Goal: Task Accomplishment & Management: Complete application form

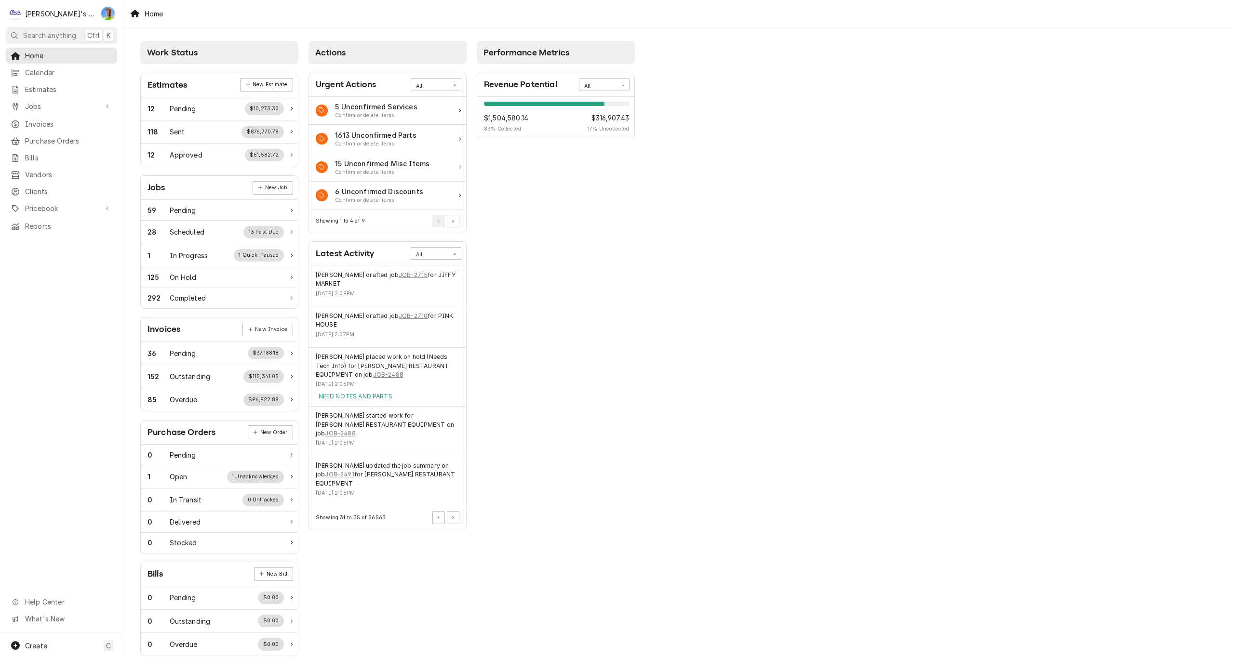
scroll to position [15, 0]
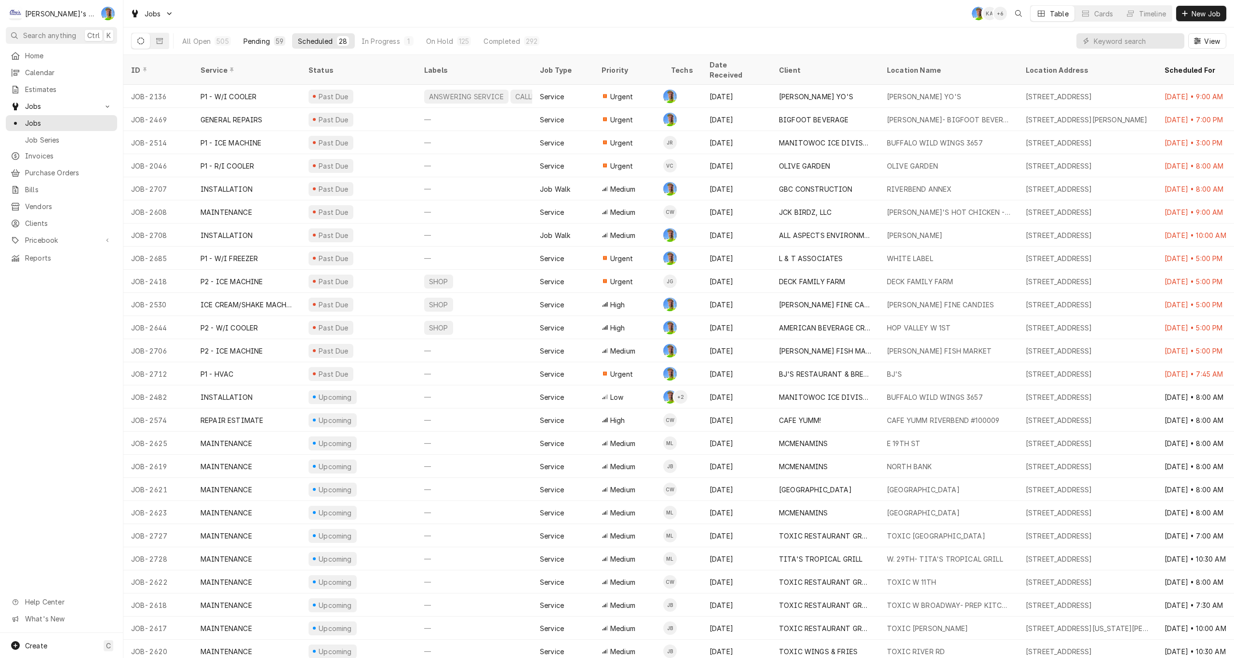
click at [260, 45] on div "Pending" at bounding box center [256, 41] width 27 height 10
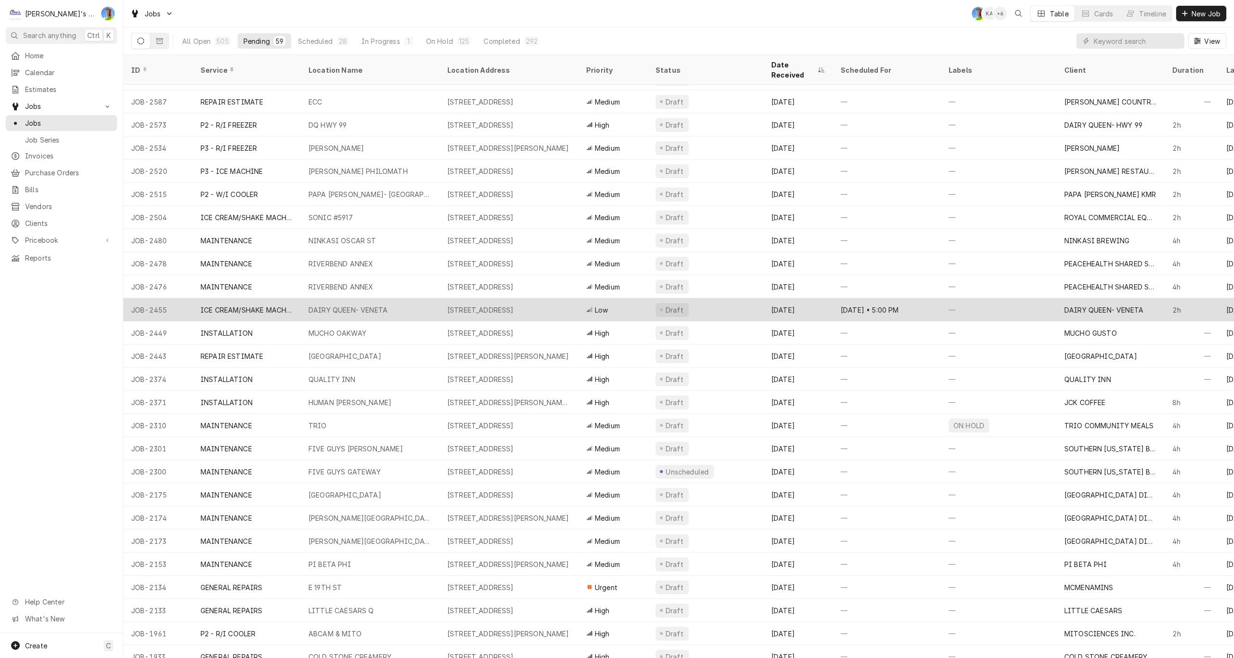
scroll to position [594, 0]
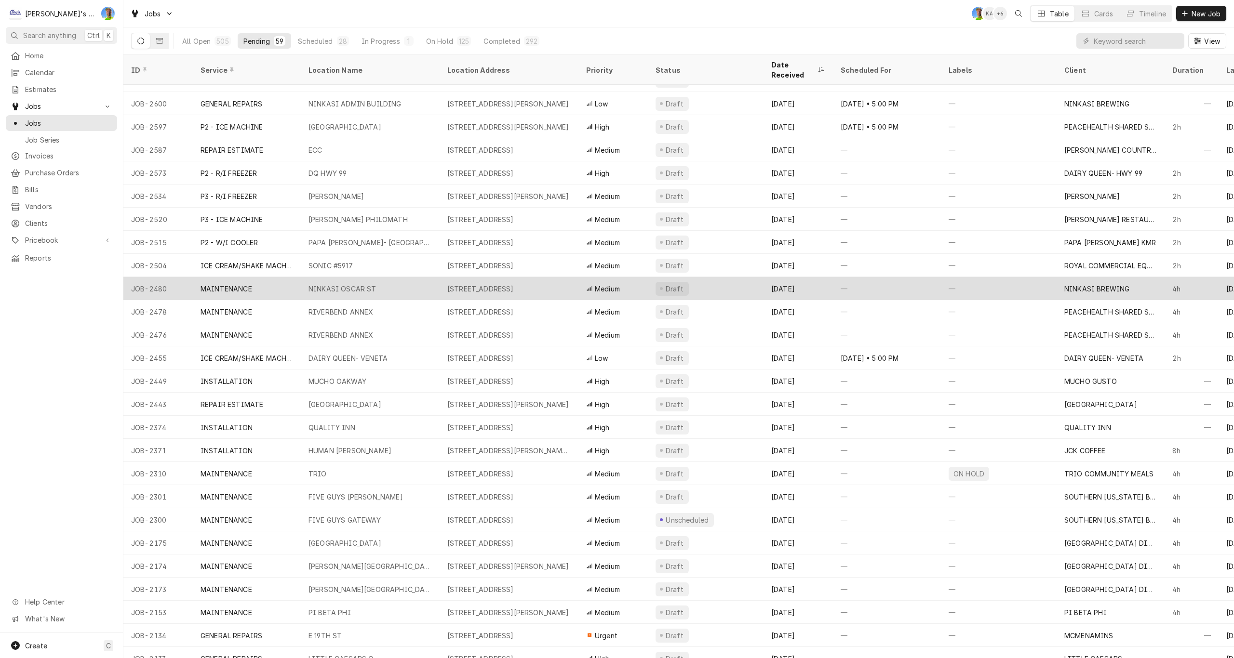
click at [411, 277] on div "NINKASI OSCAR ST" at bounding box center [370, 288] width 139 height 23
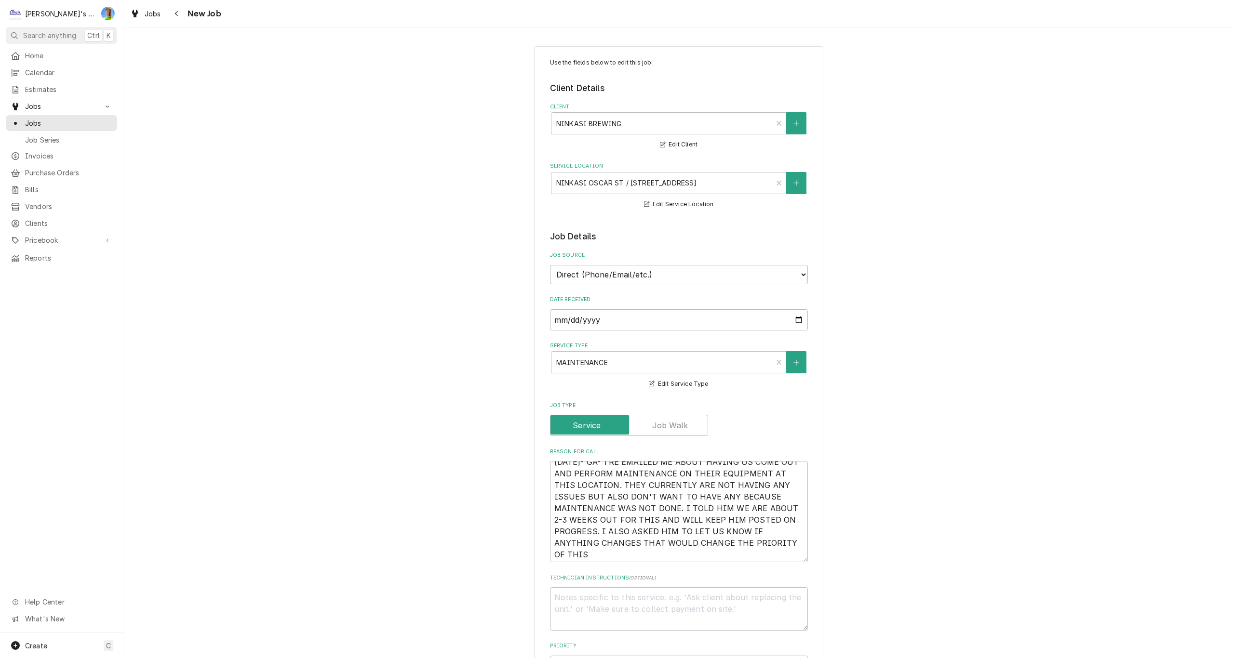
scroll to position [12, 0]
click at [700, 554] on textarea "7/23/2025- GA- TRE EMAILED ME ABOUT HAVING US COME OUT AND PERFORM MAINTENANCE …" at bounding box center [679, 511] width 258 height 101
type textarea "x"
type textarea "7/23/2025- GA- TRE EMAILED ME ABOUT HAVING US COME OUT AND PERFORM MAINTENANCE …"
type textarea "x"
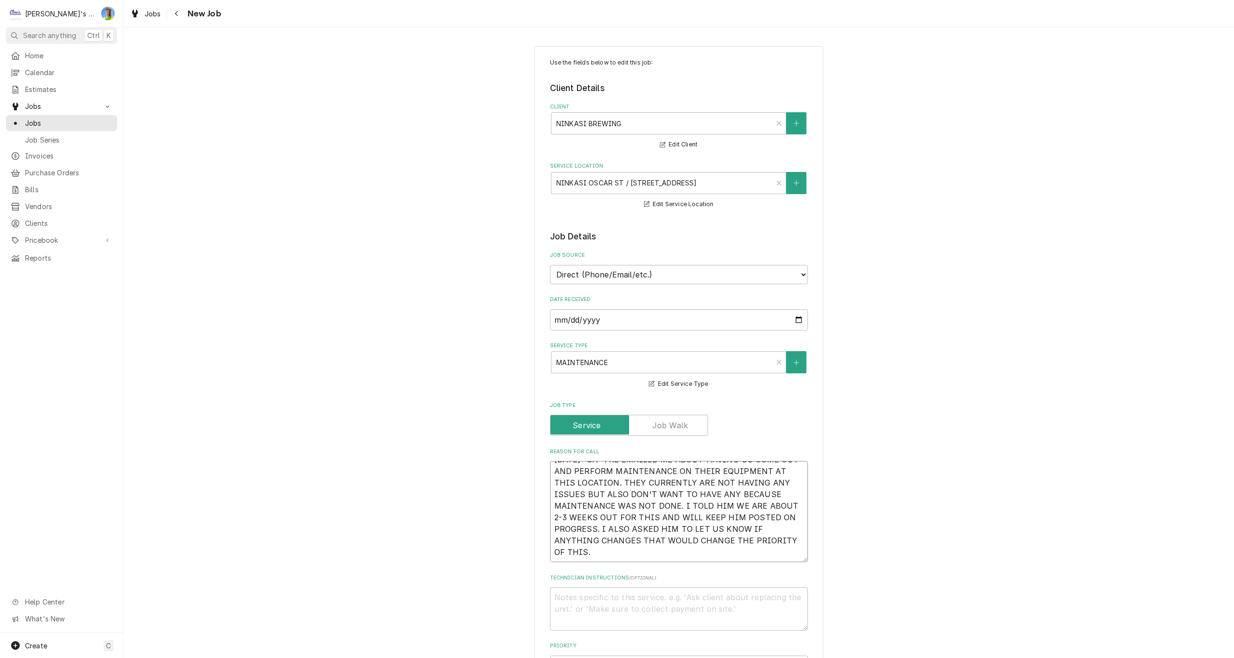
type textarea "7/23/2025- GA- TRE EMAILED ME ABOUT HAVING US COME OUT AND PERFORM MAINTENANCE …"
type textarea "x"
type textarea "7/23/2025- GA- TRE EMAILED ME ABOUT HAVING US COME OUT AND PERFORM MAINTENANCE …"
type textarea "x"
type textarea "7/23/2025- GA- TRE EMAILED ME ABOUT HAVING US COME OUT AND PERFORM MAINTENANCE …"
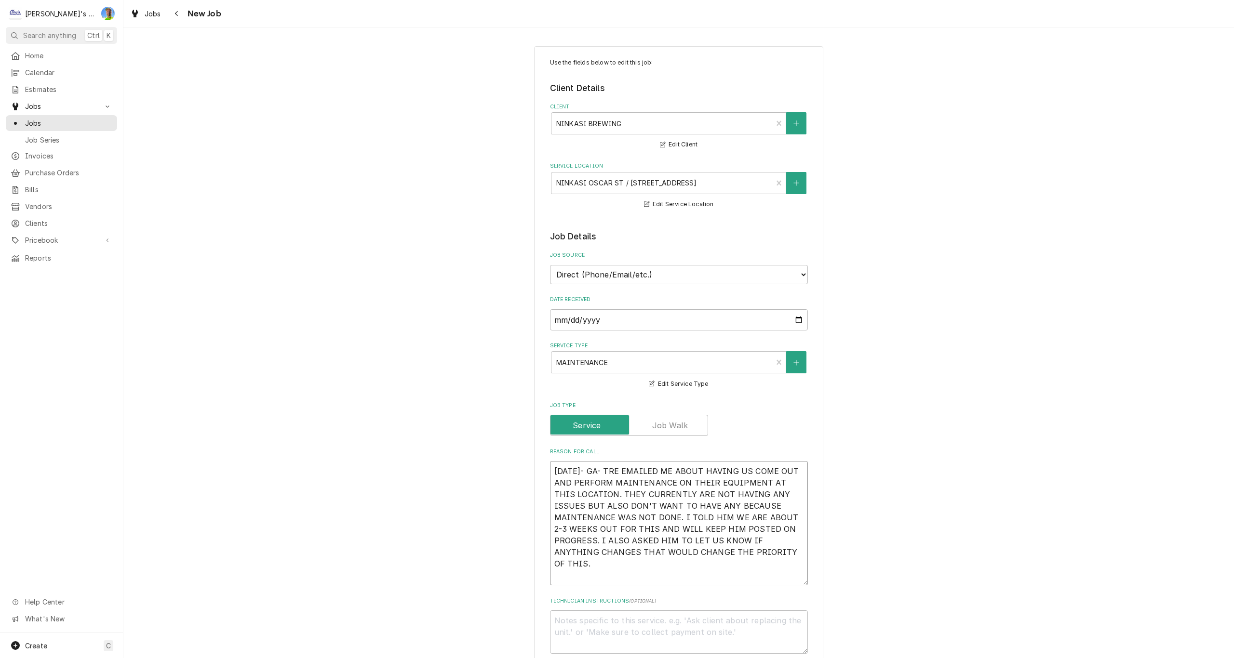
type textarea "x"
type textarea "7/23/2025- GA- TRE EMAILED ME ABOUT HAVING US COME OUT AND PERFORM MAINTENANCE …"
type textarea "x"
type textarea "7/23/2025- GA- TRE EMAILED ME ABOUT HAVING US COME OUT AND PERFORM MAINTENANCE …"
type textarea "x"
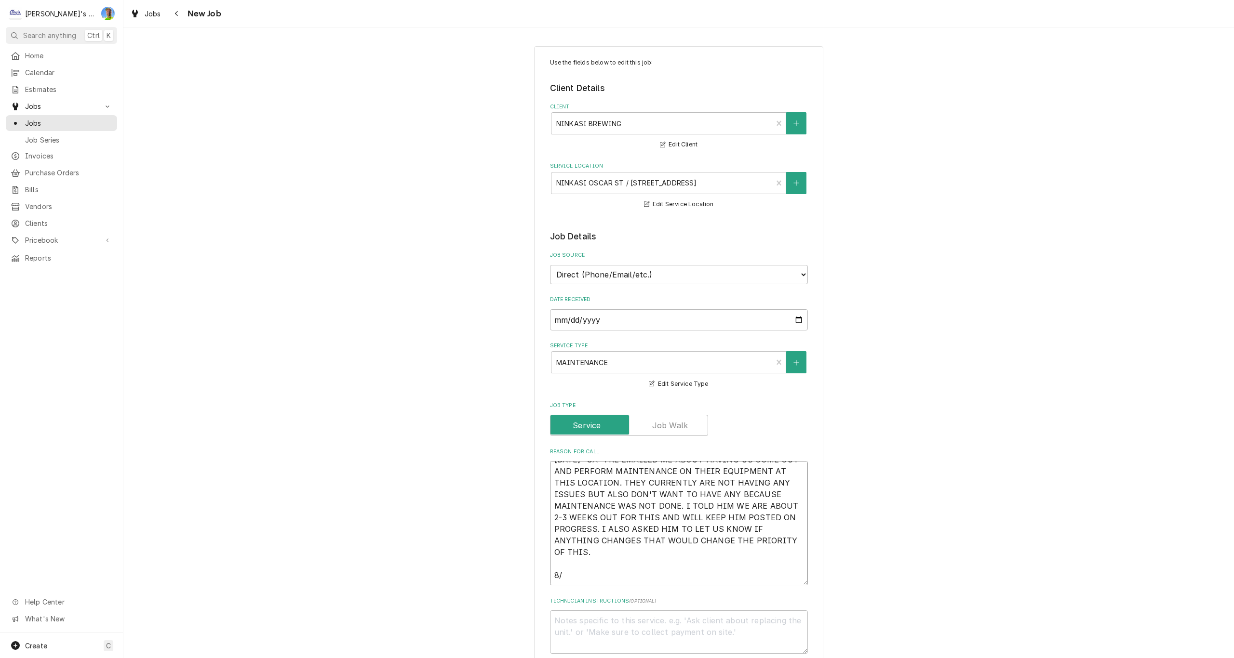
type textarea "7/23/2025- GA- TRE EMAILED ME ABOUT HAVING US COME OUT AND PERFORM MAINTENANCE …"
type textarea "x"
type textarea "7/23/2025- GA- TRE EMAILED ME ABOUT HAVING US COME OUT AND PERFORM MAINTENANCE …"
type textarea "x"
type textarea "7/23/2025- GA- TRE EMAILED ME ABOUT HAVING US COME OUT AND PERFORM MAINTENANCE …"
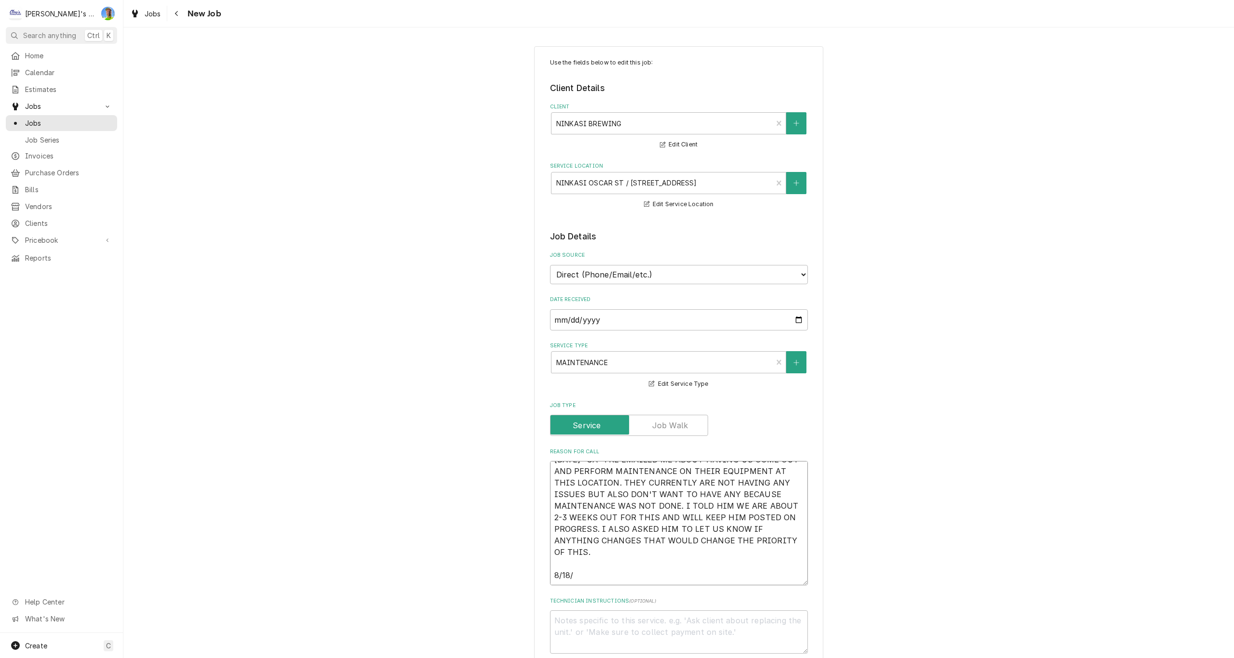
type textarea "x"
type textarea "7/23/2025- GA- TRE EMAILED ME ABOUT HAVING US COME OUT AND PERFORM MAINTENANCE …"
type textarea "x"
type textarea "7/23/2025- GA- TRE EMAILED ME ABOUT HAVING US COME OUT AND PERFORM MAINTENANCE …"
type textarea "x"
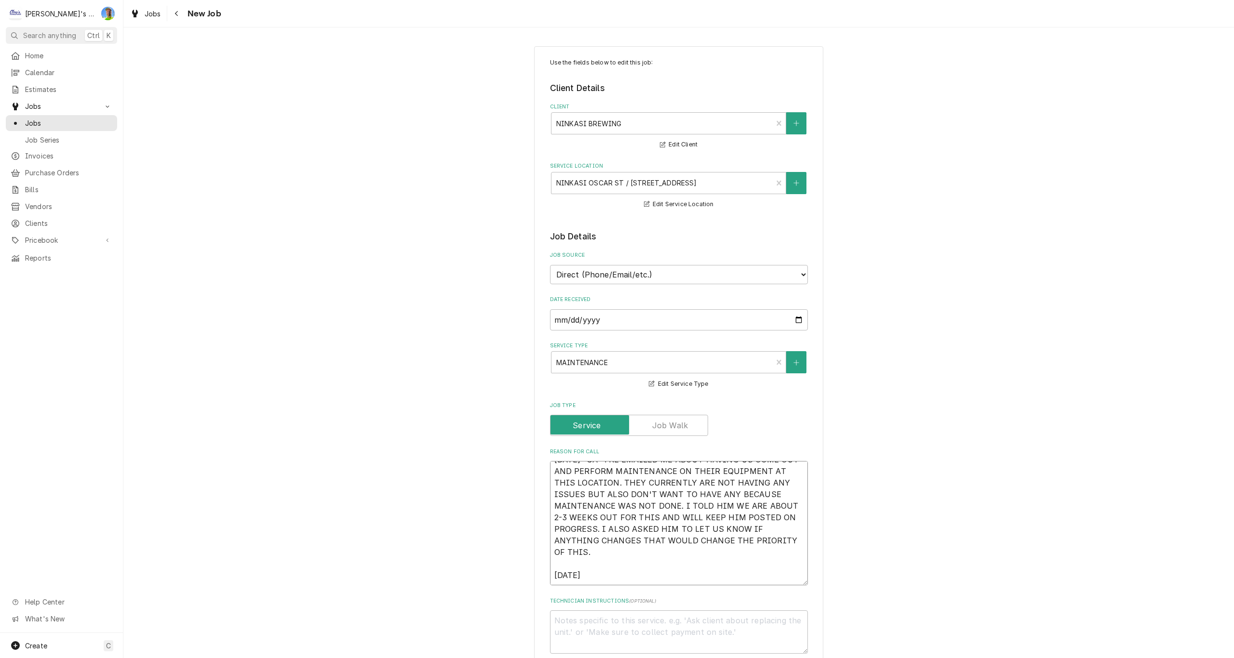
type textarea "7/23/2025- GA- TRE EMAILED ME ABOUT HAVING US COME OUT AND PERFORM MAINTENANCE …"
type textarea "x"
type textarea "7/23/2025- GA- TRE EMAILED ME ABOUT HAVING US COME OUT AND PERFORM MAINTENANCE …"
type textarea "x"
type textarea "7/23/2025- GA- TRE EMAILED ME ABOUT HAVING US COME OUT AND PERFORM MAINTENANCE …"
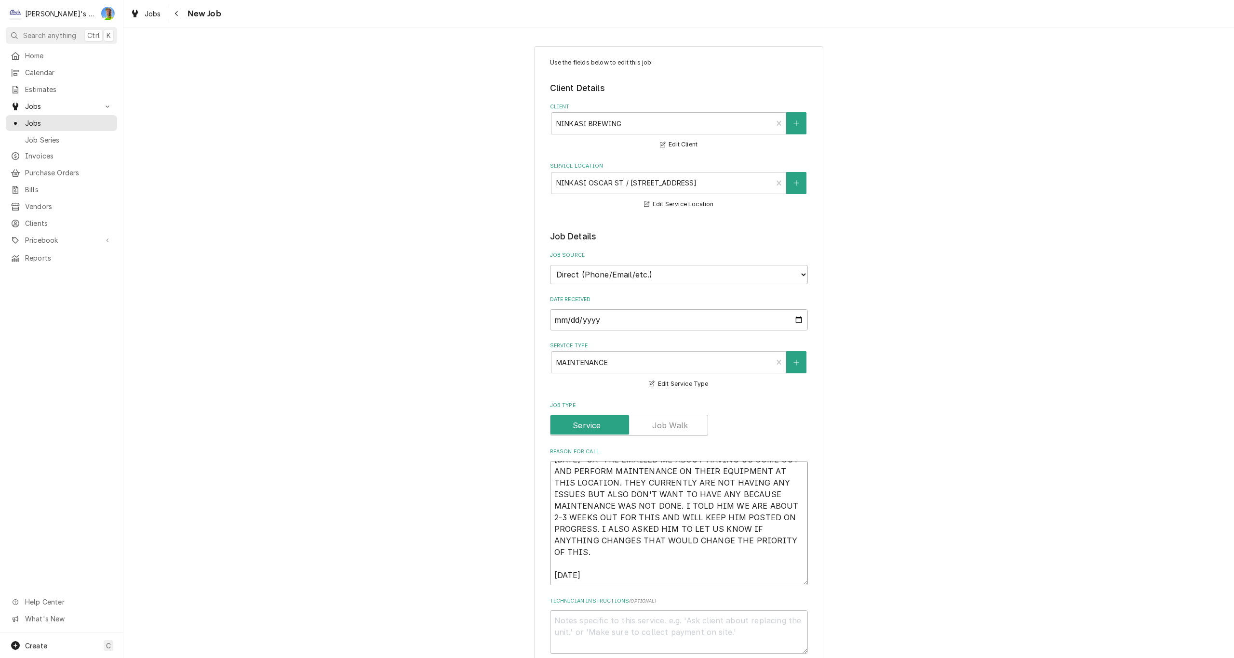
type textarea "x"
type textarea "7/23/2025- GA- TRE EMAILED ME ABOUT HAVING US COME OUT AND PERFORM MAINTENANCE …"
type textarea "x"
type textarea "7/23/2025- GA- TRE EMAILED ME ABOUT HAVING US COME OUT AND PERFORM MAINTENANCE …"
type textarea "x"
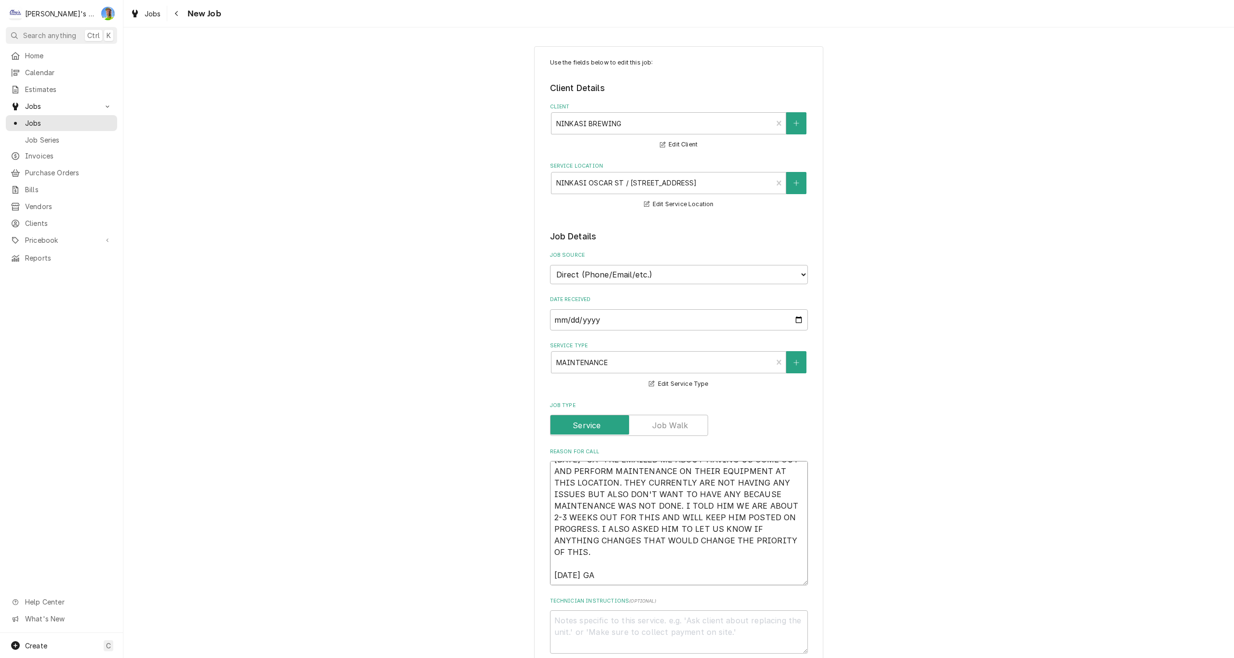
type textarea "7/23/2025- GA- TRE EMAILED ME ABOUT HAVING US COME OUT AND PERFORM MAINTENANCE …"
type textarea "x"
type textarea "7/23/2025- GA- TRE EMAILED ME ABOUT HAVING US COME OUT AND PERFORM MAINTENANCE …"
type textarea "x"
type textarea "7/23/2025- GA- TRE EMAILED ME ABOUT HAVING US COME OUT AND PERFORM MAINTENANCE …"
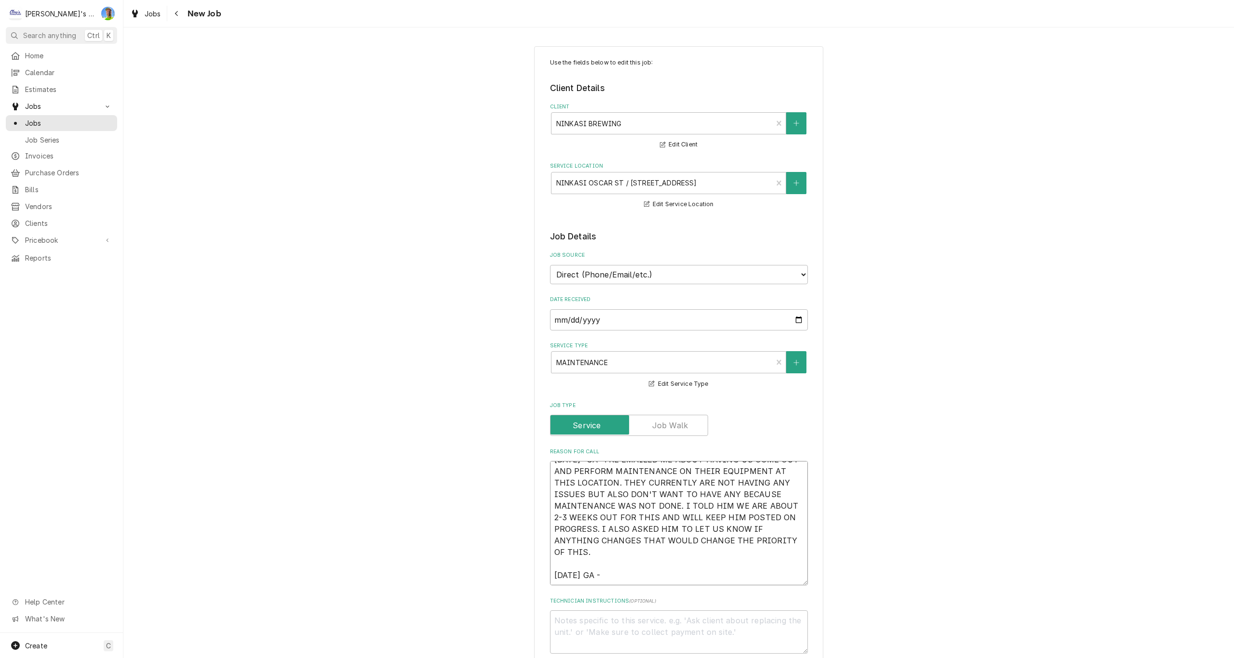
type textarea "x"
type textarea "7/23/2025- GA- TRE EMAILED ME ABOUT HAVING US COME OUT AND PERFORM MAINTENANCE …"
type textarea "x"
type textarea "7/23/2025- GA- TRE EMAILED ME ABOUT HAVING US COME OUT AND PERFORM MAINTENANCE …"
type textarea "x"
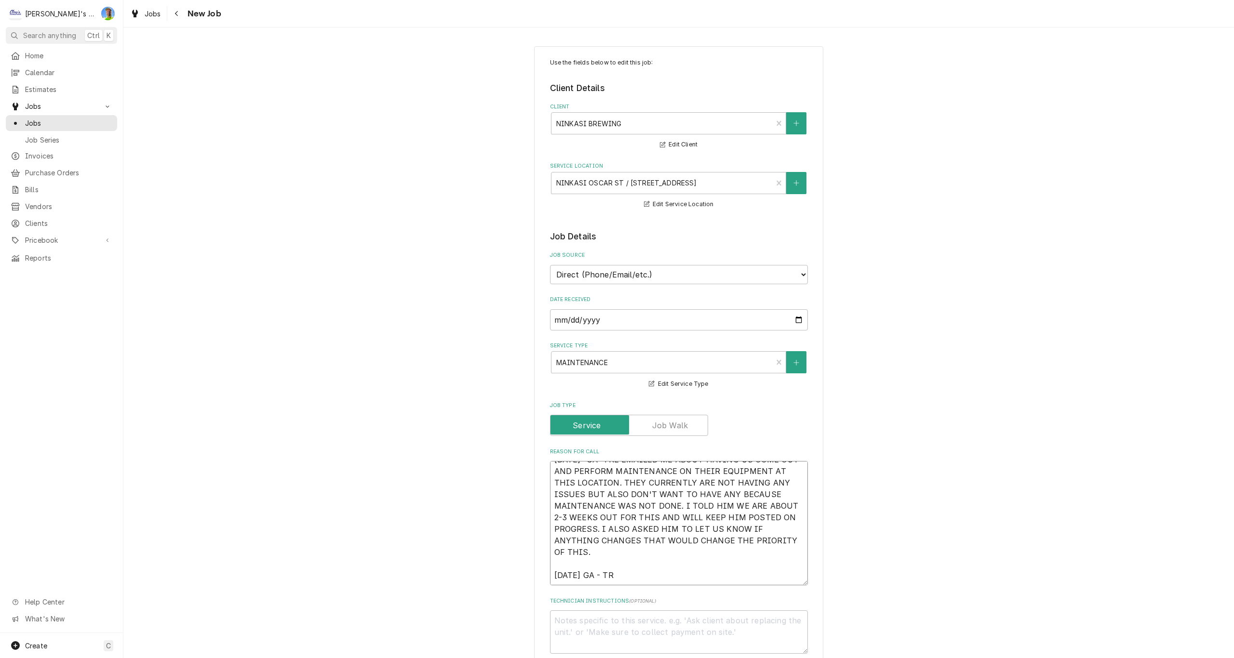
type textarea "7/23/2025- GA- TRE EMAILED ME ABOUT HAVING US COME OUT AND PERFORM MAINTENANCE …"
type textarea "x"
type textarea "7/23/2025- GA- TRE EMAILED ME ABOUT HAVING US COME OUT AND PERFORM MAINTENANCE …"
type textarea "x"
type textarea "7/23/2025- GA- TRE EMAILED ME ABOUT HAVING US COME OUT AND PERFORM MAINTENANCE …"
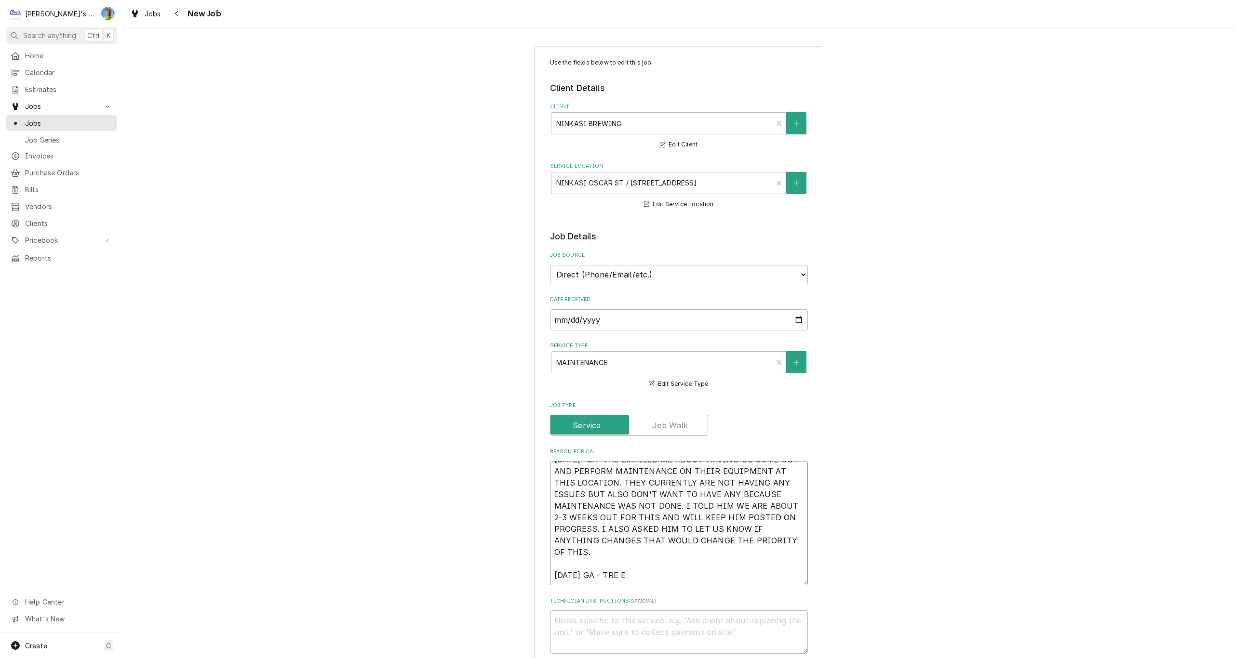
type textarea "x"
type textarea "7/23/2025- GA- TRE EMAILED ME ABOUT HAVING US COME OUT AND PERFORM MAINTENANCE …"
type textarea "x"
type textarea "7/23/2025- GA- TRE EMAILED ME ABOUT HAVING US COME OUT AND PERFORM MAINTENANCE …"
type textarea "x"
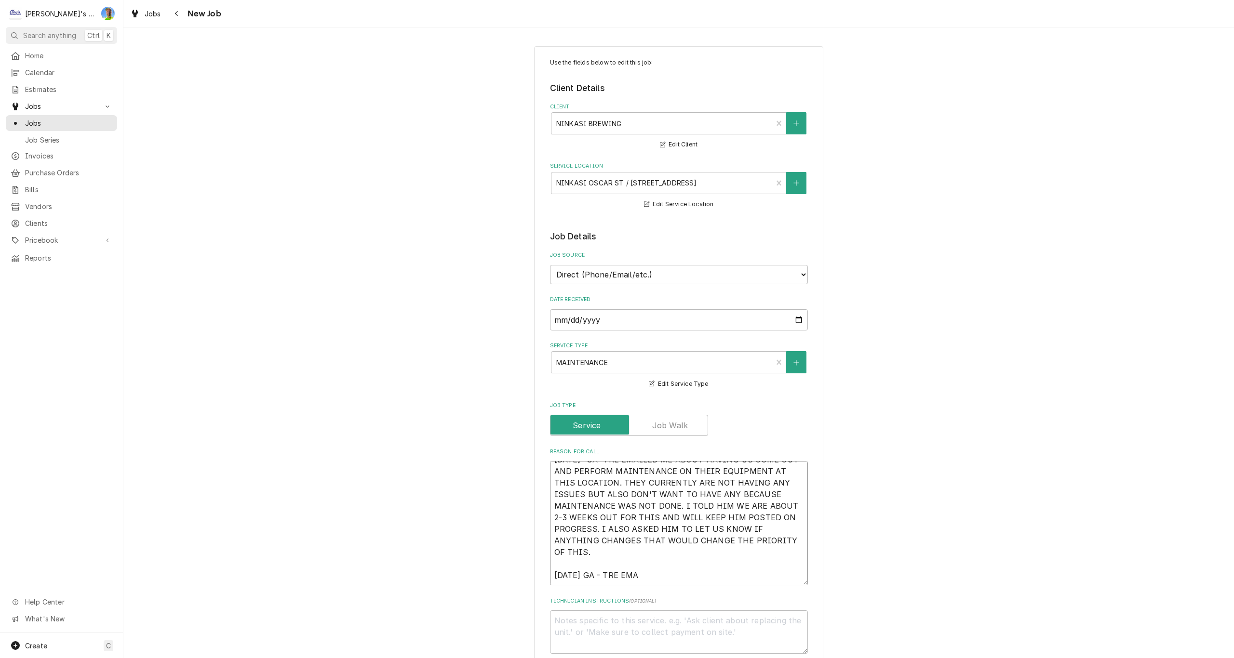
type textarea "7/23/2025- GA- TRE EMAILED ME ABOUT HAVING US COME OUT AND PERFORM MAINTENANCE …"
type textarea "x"
type textarea "7/23/2025- GA- TRE EMAILED ME ABOUT HAVING US COME OUT AND PERFORM MAINTENANCE …"
type textarea "x"
type textarea "7/23/2025- GA- TRE EMAILED ME ABOUT HAVING US COME OUT AND PERFORM MAINTENANCE …"
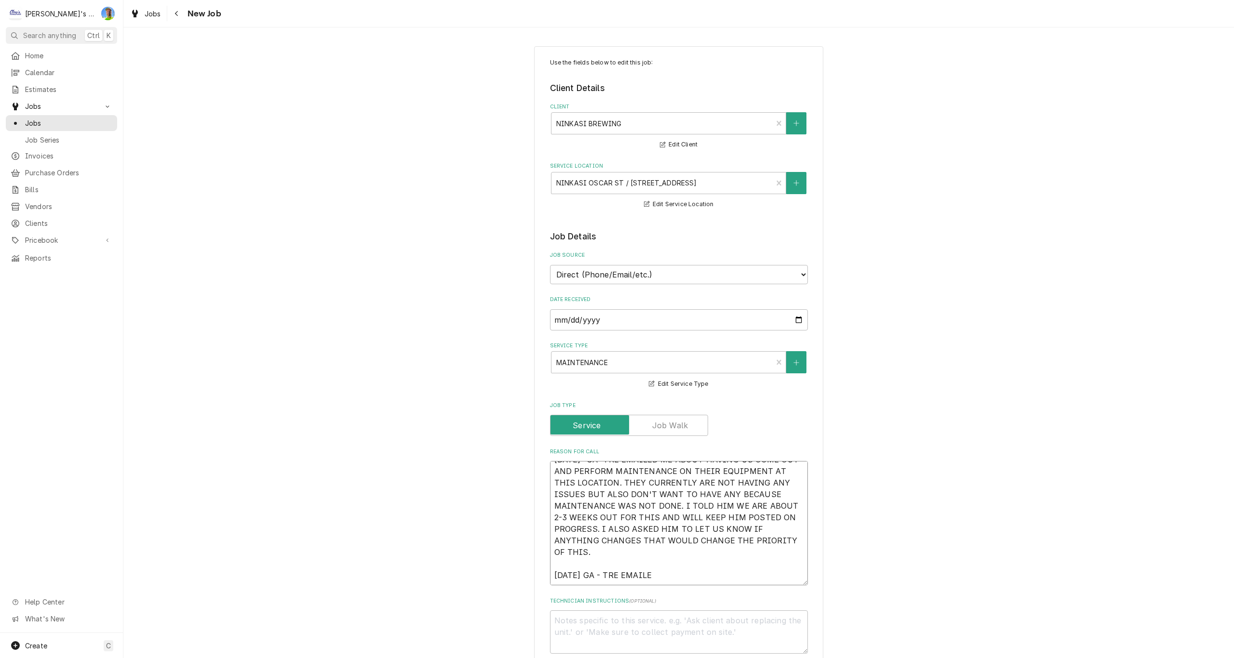
type textarea "x"
type textarea "7/23/2025- GA- TRE EMAILED ME ABOUT HAVING US COME OUT AND PERFORM MAINTENANCE …"
type textarea "x"
type textarea "7/23/2025- GA- TRE EMAILED ME ABOUT HAVING US COME OUT AND PERFORM MAINTENANCE …"
type textarea "x"
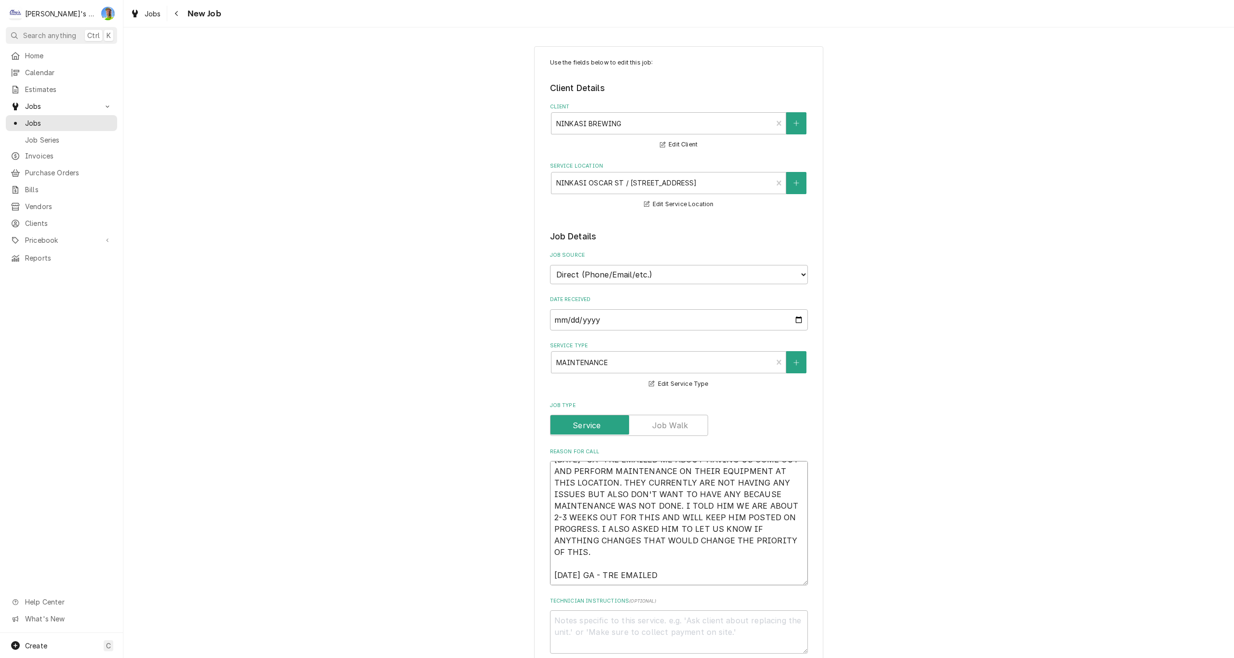
type textarea "7/23/2025- GA- TRE EMAILED ME ABOUT HAVING US COME OUT AND PERFORM MAINTENANCE …"
type textarea "x"
type textarea "7/23/2025- GA- TRE EMAILED ME ABOUT HAVING US COME OUT AND PERFORM MAINTENANCE …"
type textarea "x"
type textarea "7/23/2025- GA- TRE EMAILED ME ABOUT HAVING US COME OUT AND PERFORM MAINTENANCE …"
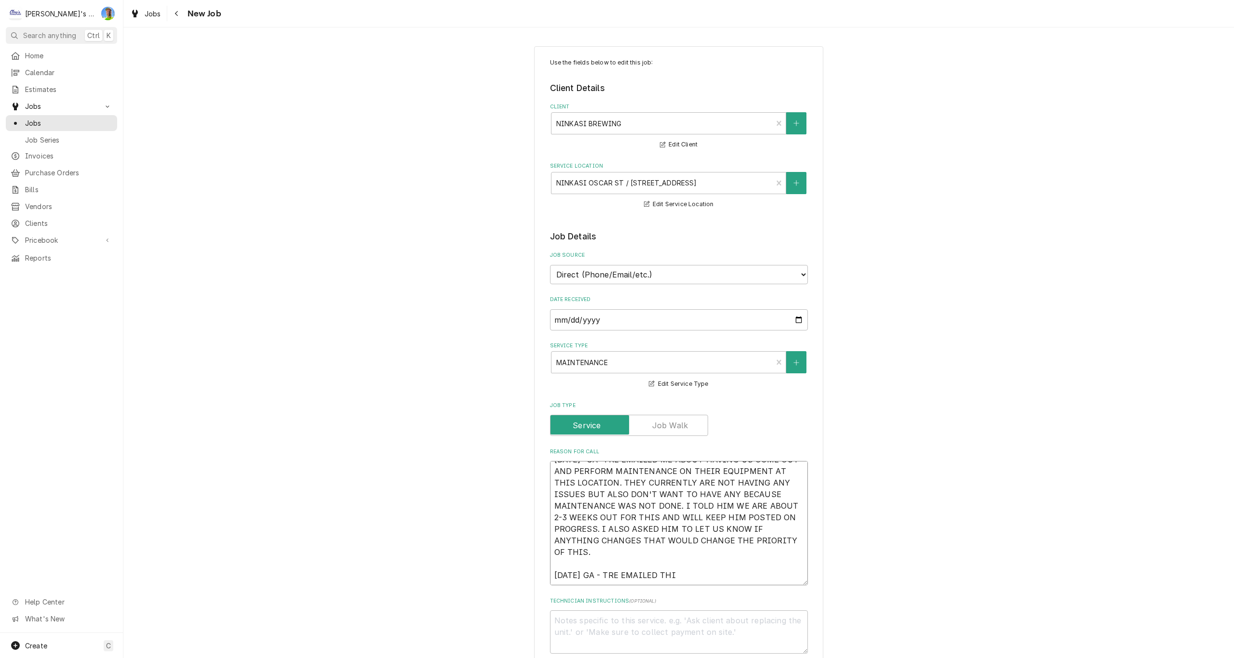
type textarea "x"
type textarea "7/23/2025- GA- TRE EMAILED ME ABOUT HAVING US COME OUT AND PERFORM MAINTENANCE …"
type textarea "x"
type textarea "7/23/2025- GA- TRE EMAILED ME ABOUT HAVING US COME OUT AND PERFORM MAINTENANCE …"
type textarea "x"
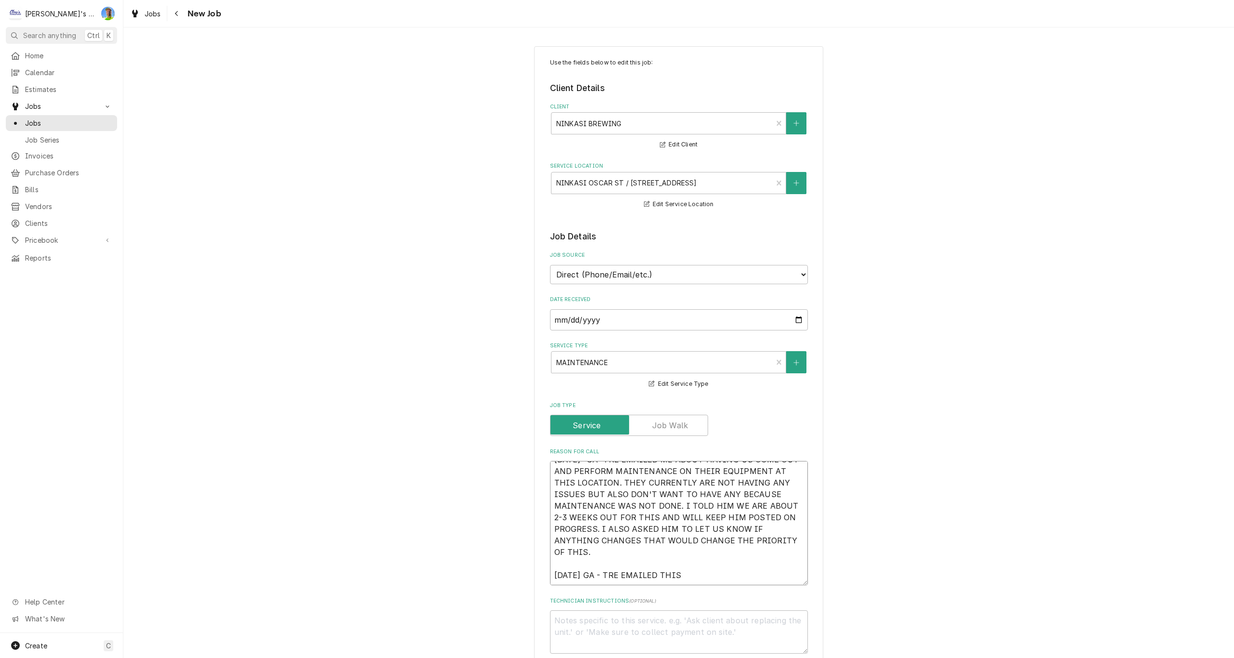
type textarea "7/23/2025- GA- TRE EMAILED ME ABOUT HAVING US COME OUT AND PERFORM MAINTENANCE …"
type textarea "x"
type textarea "7/23/2025- GA- TRE EMAILED ME ABOUT HAVING US COME OUT AND PERFORM MAINTENANCE …"
type textarea "x"
type textarea "7/23/2025- GA- TRE EMAILED ME ABOUT HAVING US COME OUT AND PERFORM MAINTENANCE …"
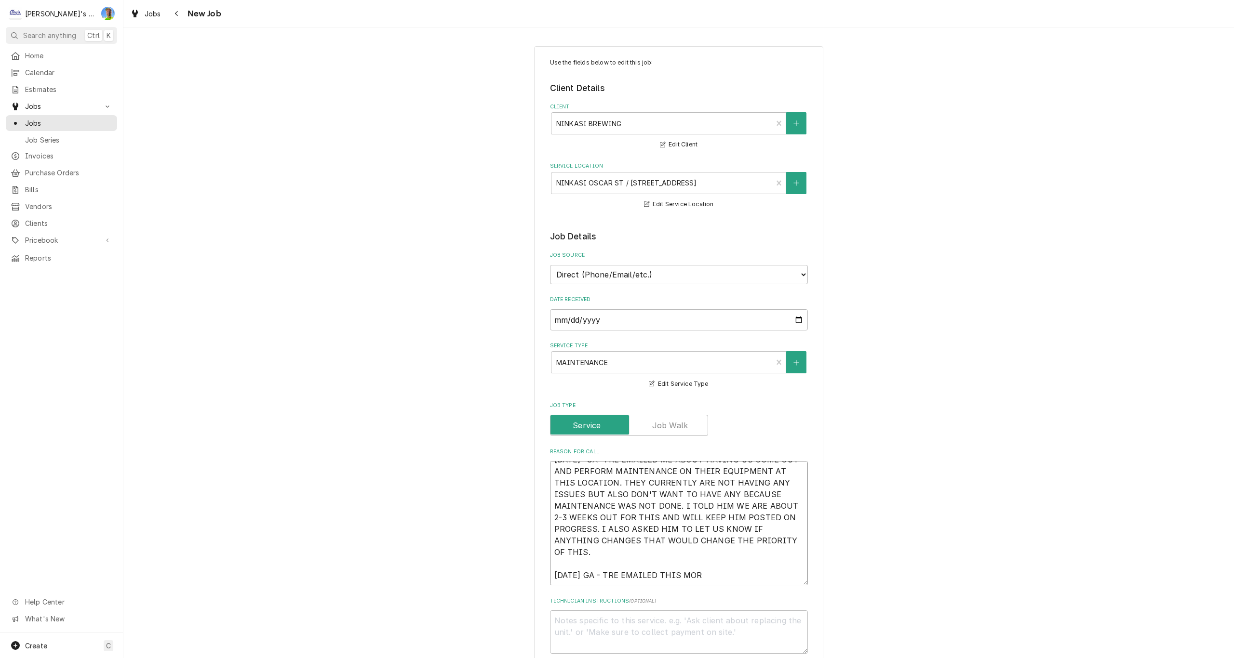
type textarea "x"
type textarea "7/23/2025- GA- TRE EMAILED ME ABOUT HAVING US COME OUT AND PERFORM MAINTENANCE …"
type textarea "x"
type textarea "7/23/2025- GA- TRE EMAILED ME ABOUT HAVING US COME OUT AND PERFORM MAINTENANCE …"
type textarea "x"
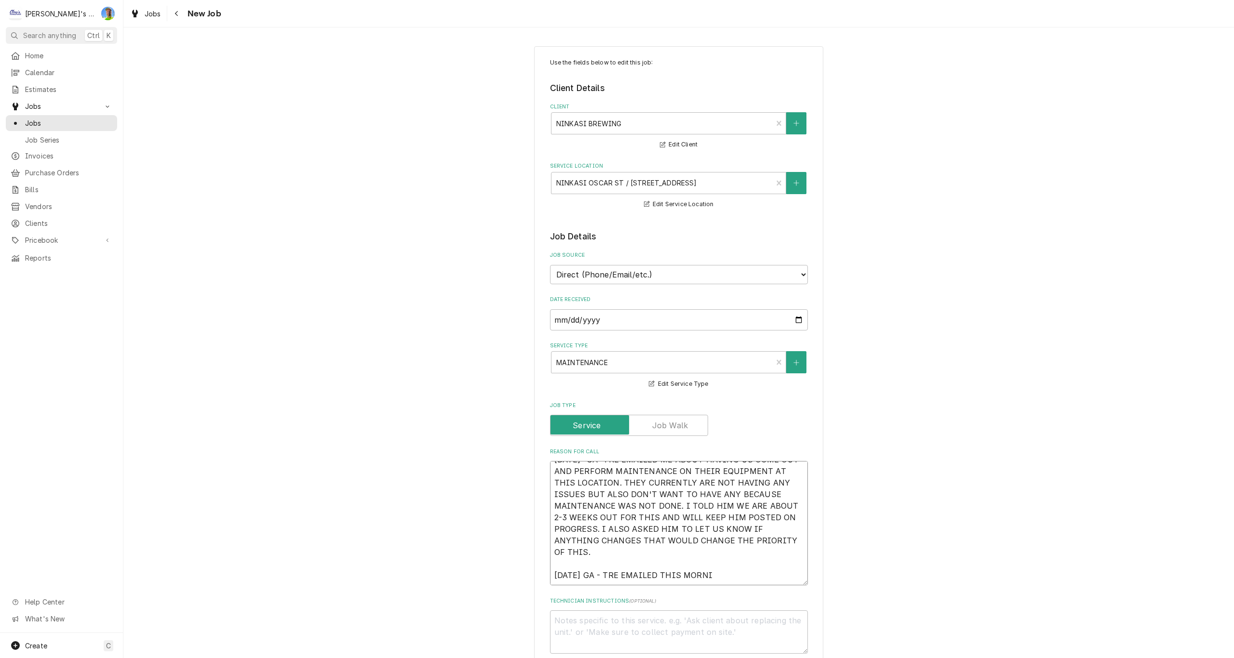
type textarea "7/23/2025- GA- TRE EMAILED ME ABOUT HAVING US COME OUT AND PERFORM MAINTENANCE …"
type textarea "x"
type textarea "7/23/2025- GA- TRE EMAILED ME ABOUT HAVING US COME OUT AND PERFORM MAINTENANCE …"
type textarea "x"
type textarea "7/23/2025- GA- TRE EMAILED ME ABOUT HAVING US COME OUT AND PERFORM MAINTENANCE …"
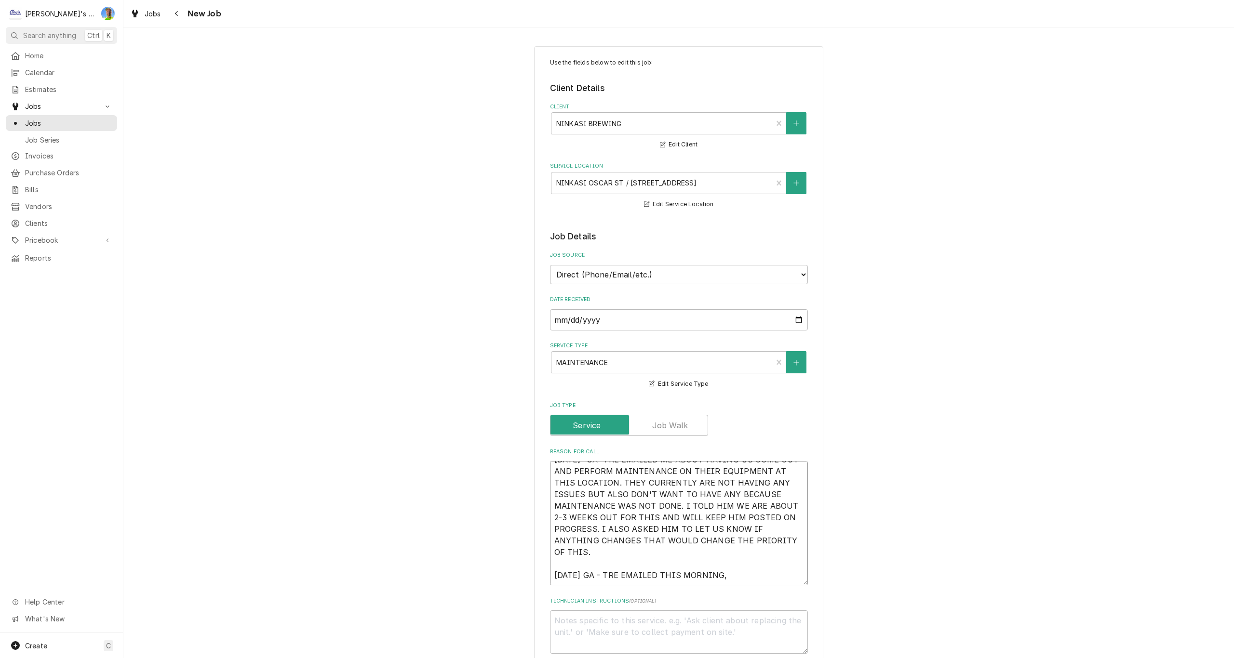
type textarea "x"
type textarea "7/23/2025- GA- TRE EMAILED ME ABOUT HAVING US COME OUT AND PERFORM MAINTENANCE …"
type textarea "x"
type textarea "7/23/2025- GA- TRE EMAILED ME ABOUT HAVING US COME OUT AND PERFORM MAINTENANCE …"
type textarea "x"
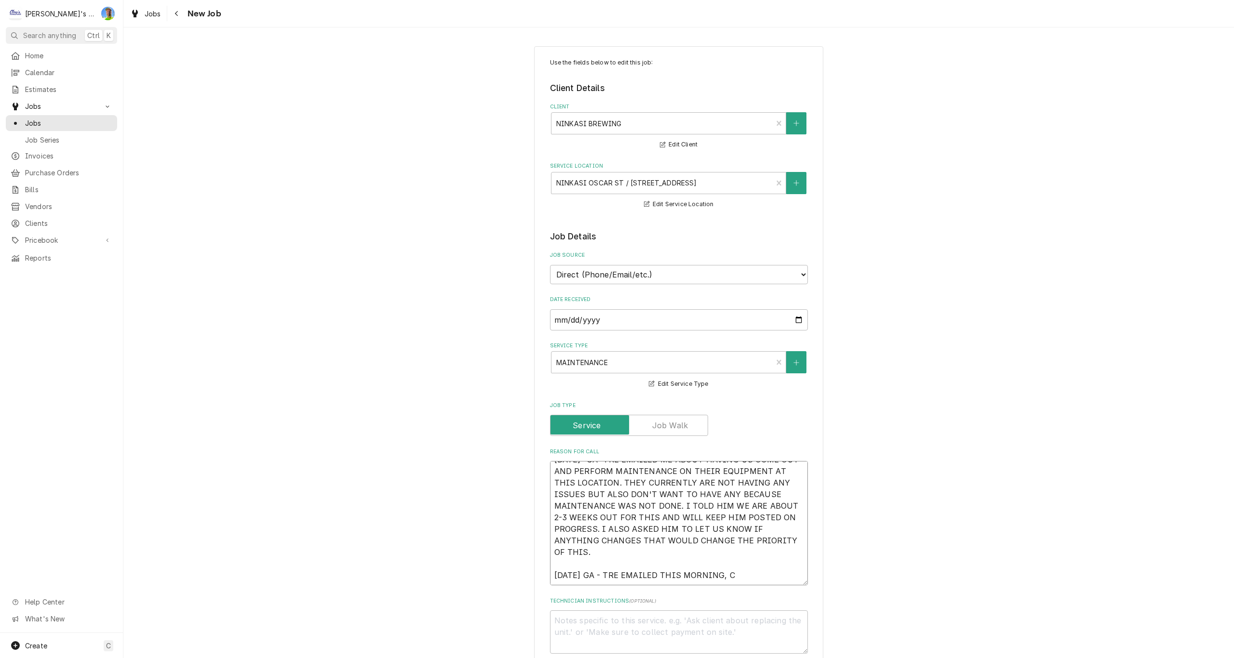
type textarea "7/23/2025- GA- TRE EMAILED ME ABOUT HAVING US COME OUT AND PERFORM MAINTENANCE …"
type textarea "x"
type textarea "7/23/2025- GA- TRE EMAILED ME ABOUT HAVING US COME OUT AND PERFORM MAINTENANCE …"
type textarea "x"
type textarea "7/23/2025- GA- TRE EMAILED ME ABOUT HAVING US COME OUT AND PERFORM MAINTENANCE …"
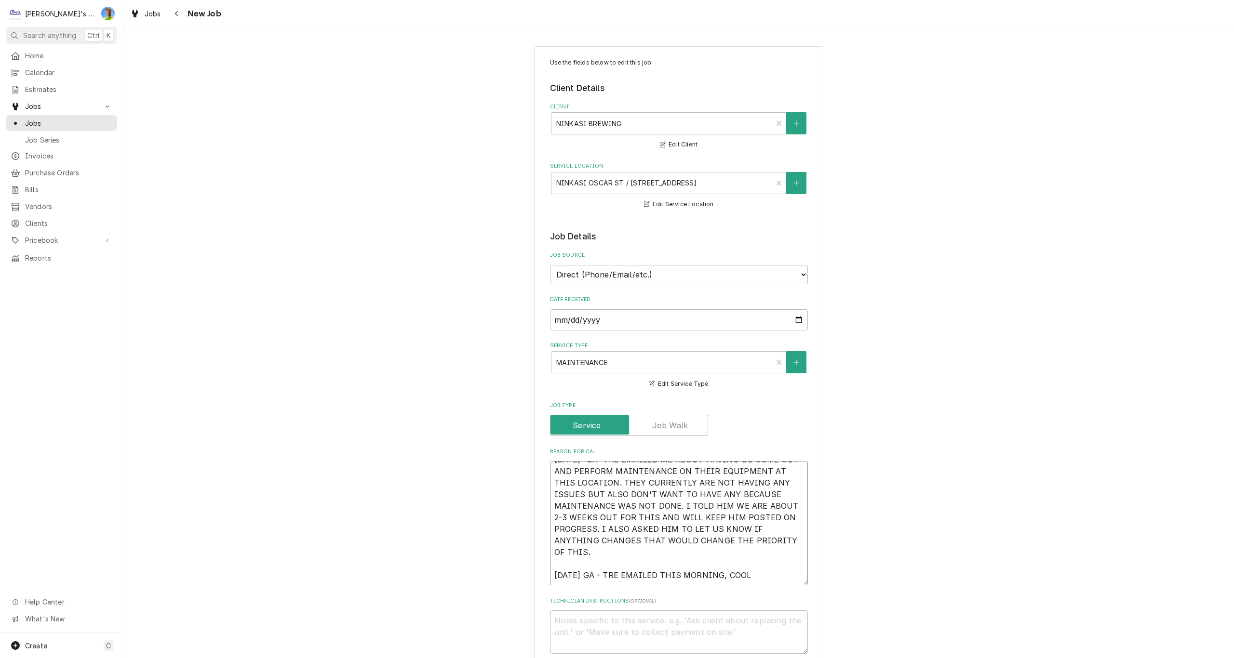
type textarea "x"
type textarea "7/23/2025- GA- TRE EMAILED ME ABOUT HAVING US COME OUT AND PERFORM MAINTENANCE …"
type textarea "x"
type textarea "7/23/2025- GA- TRE EMAILED ME ABOUT HAVING US COME OUT AND PERFORM MAINTENANCE …"
type textarea "x"
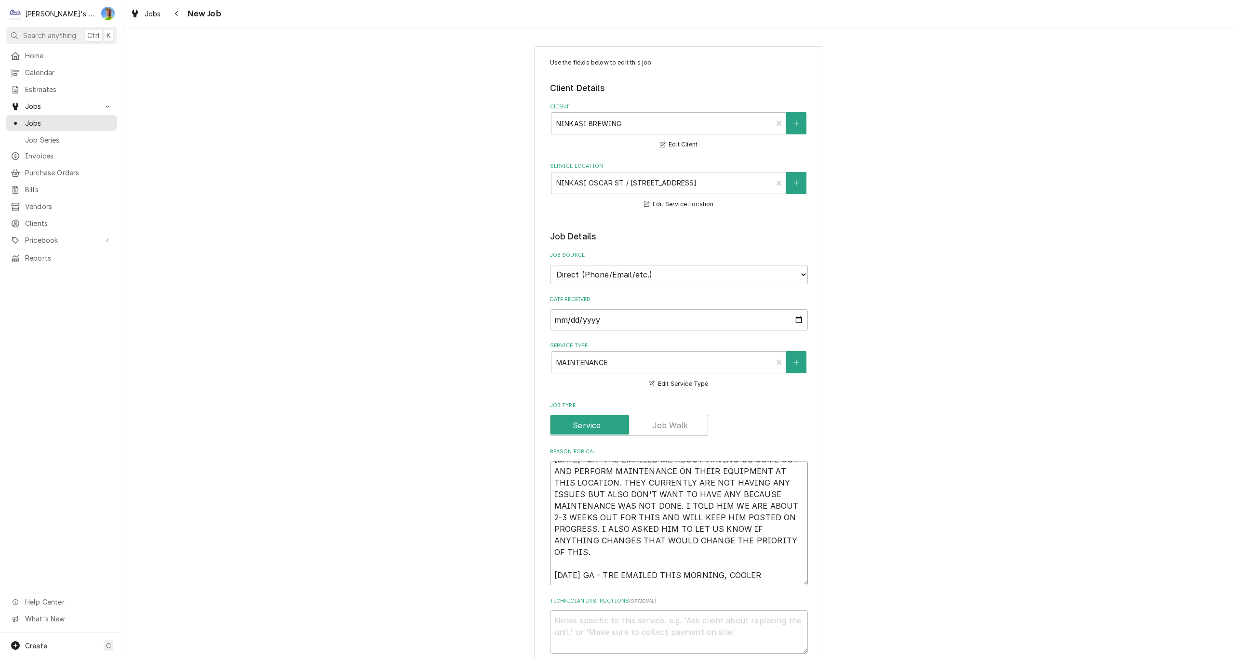
type textarea "7/23/2025- GA- TRE EMAILED ME ABOUT HAVING US COME OUT AND PERFORM MAINTENANCE …"
type textarea "x"
type textarea "7/23/2025- GA- TRE EMAILED ME ABOUT HAVING US COME OUT AND PERFORM MAINTENANCE …"
type textarea "x"
type textarea "7/23/2025- GA- TRE EMAILED ME ABOUT HAVING US COME OUT AND PERFORM MAINTENANCE …"
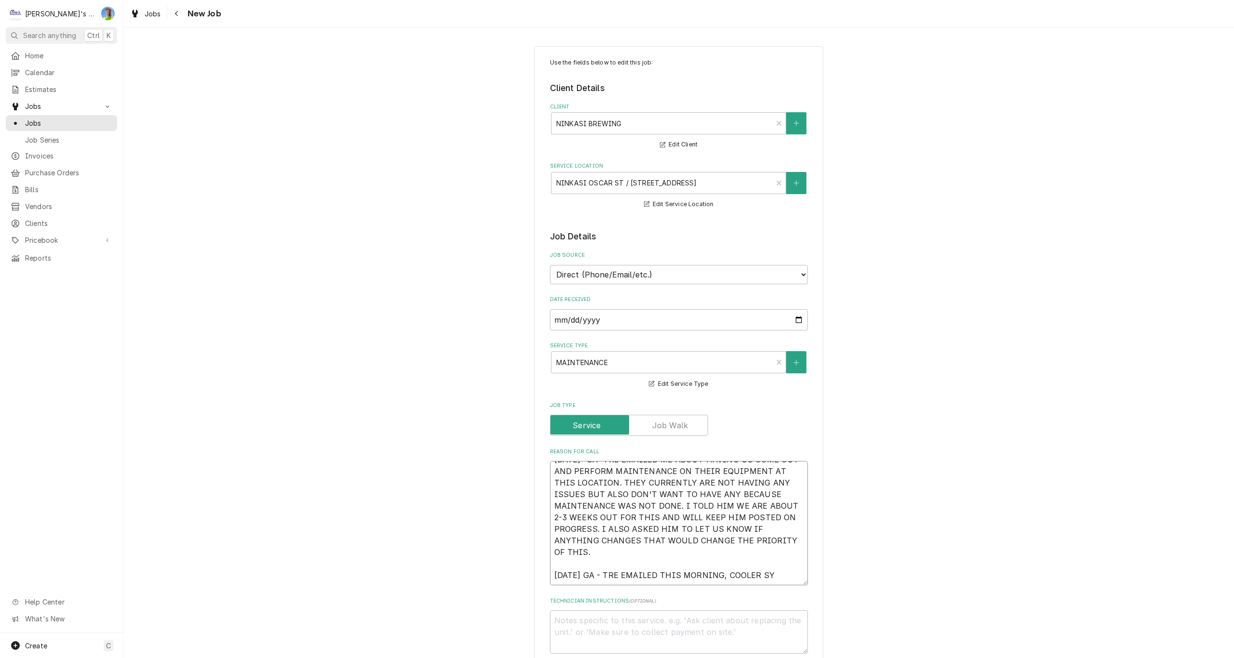
type textarea "x"
type textarea "7/23/2025- GA- TRE EMAILED ME ABOUT HAVING US COME OUT AND PERFORM MAINTENANCE …"
type textarea "x"
type textarea "7/23/2025- GA- TRE EMAILED ME ABOUT HAVING US COME OUT AND PERFORM MAINTENANCE …"
type textarea "x"
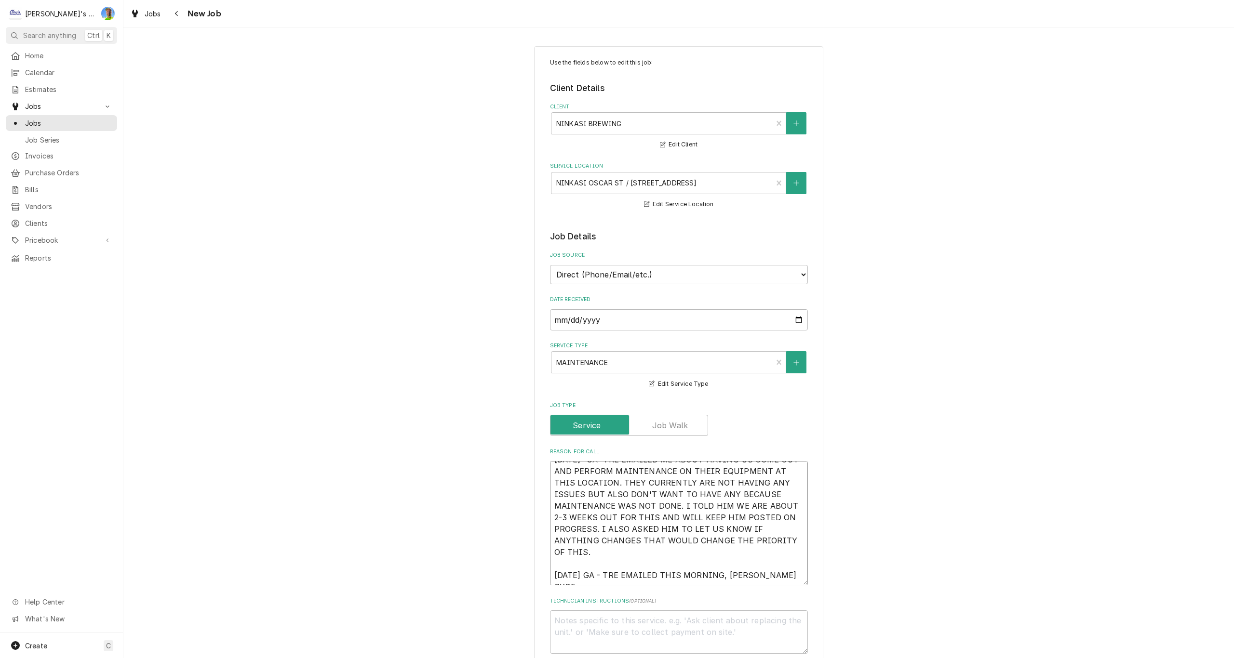
type textarea "7/23/2025- GA- TRE EMAILED ME ABOUT HAVING US COME OUT AND PERFORM MAINTENANCE …"
type textarea "x"
type textarea "7/23/2025- GA- TRE EMAILED ME ABOUT HAVING US COME OUT AND PERFORM MAINTENANCE …"
type textarea "x"
type textarea "7/23/2025- GA- TRE EMAILED ME ABOUT HAVING US COME OUT AND PERFORM MAINTENANCE …"
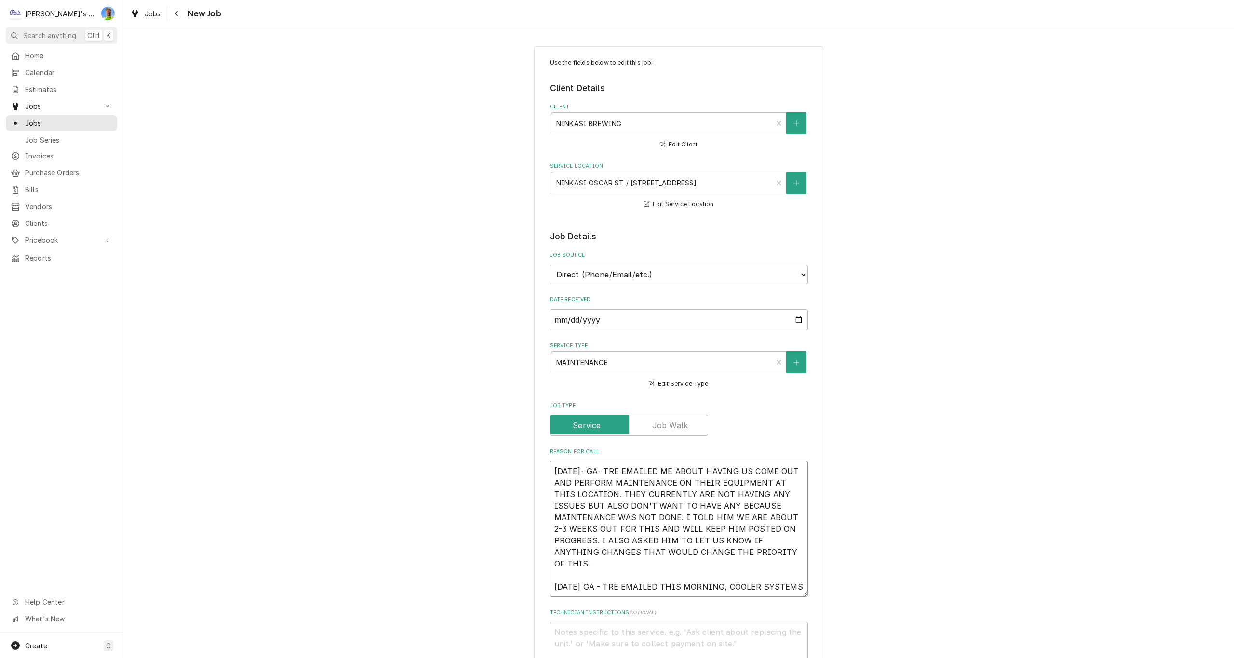
type textarea "x"
type textarea "7/23/2025- GA- TRE EMAILED ME ABOUT HAVING US COME OUT AND PERFORM MAINTENANCE …"
type textarea "x"
type textarea "7/23/2025- GA- TRE EMAILED ME ABOUT HAVING US COME OUT AND PERFORM MAINTENANCE …"
type textarea "x"
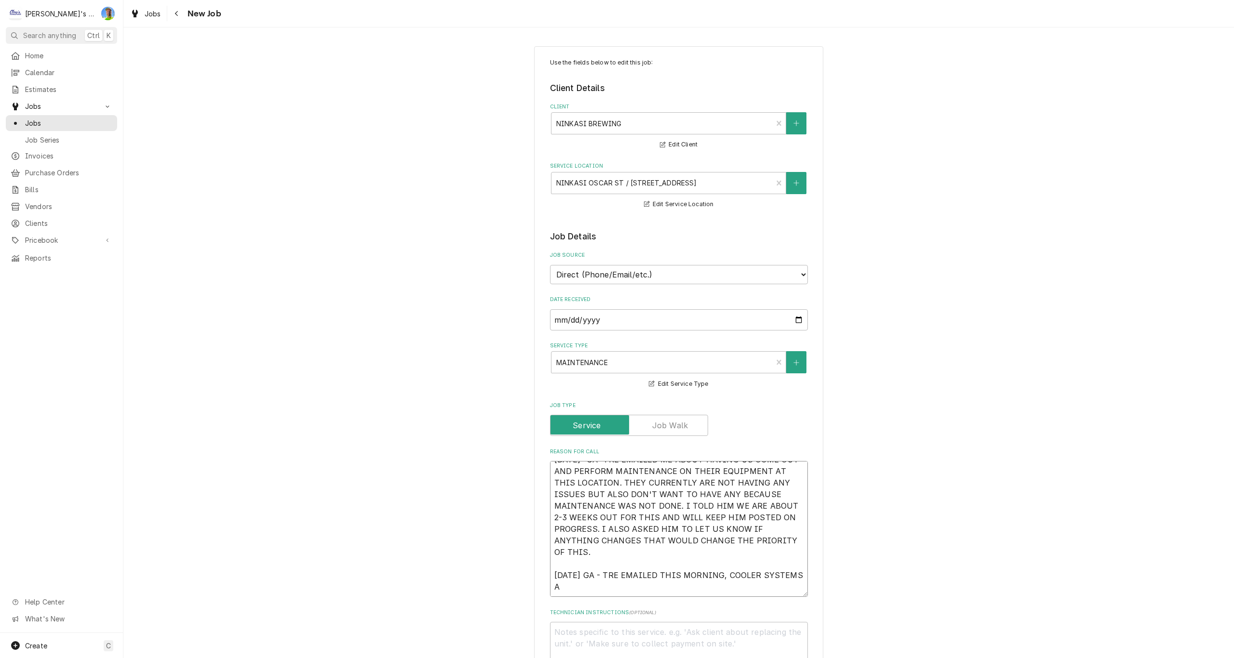
type textarea "7/23/2025- GA- TRE EMAILED ME ABOUT HAVING US COME OUT AND PERFORM MAINTENANCE …"
type textarea "x"
type textarea "7/23/2025- GA- TRE EMAILED ME ABOUT HAVING US COME OUT AND PERFORM MAINTENANCE …"
type textarea "x"
type textarea "7/23/2025- GA- TRE EMAILED ME ABOUT HAVING US COME OUT AND PERFORM MAINTENANCE …"
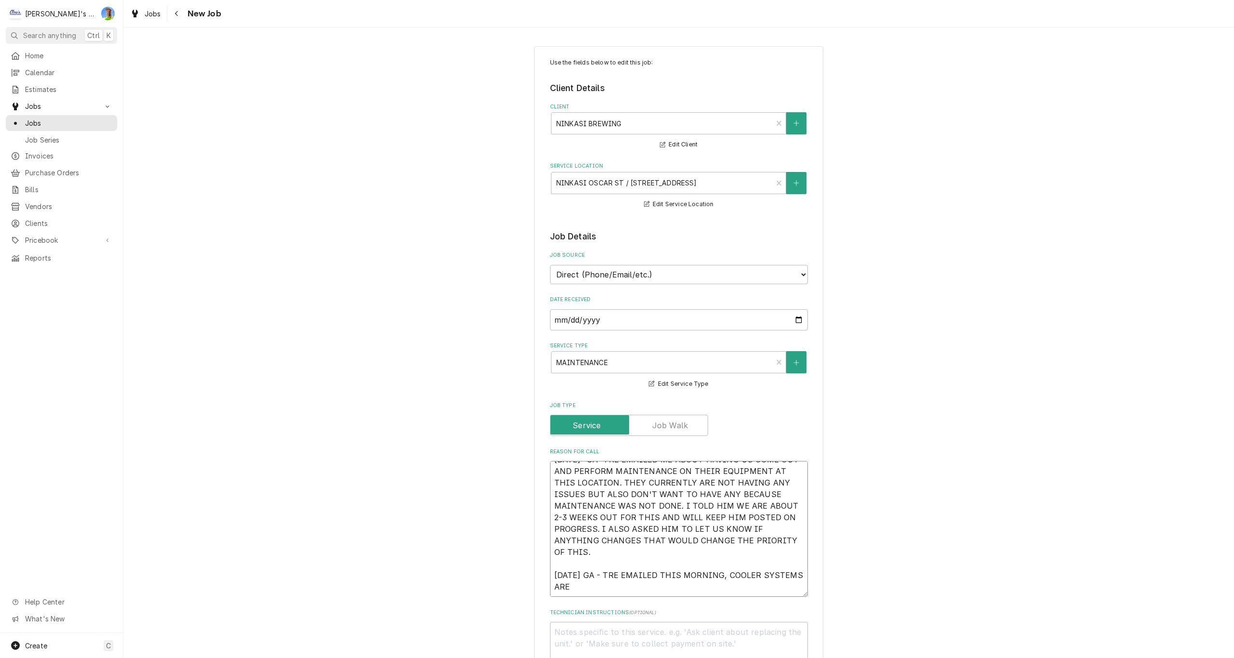
type textarea "x"
type textarea "7/23/2025- GA- TRE EMAILED ME ABOUT HAVING US COME OUT AND PERFORM MAINTENANCE …"
type textarea "x"
type textarea "7/23/2025- GA- TRE EMAILED ME ABOUT HAVING US COME OUT AND PERFORM MAINTENANCE …"
type textarea "x"
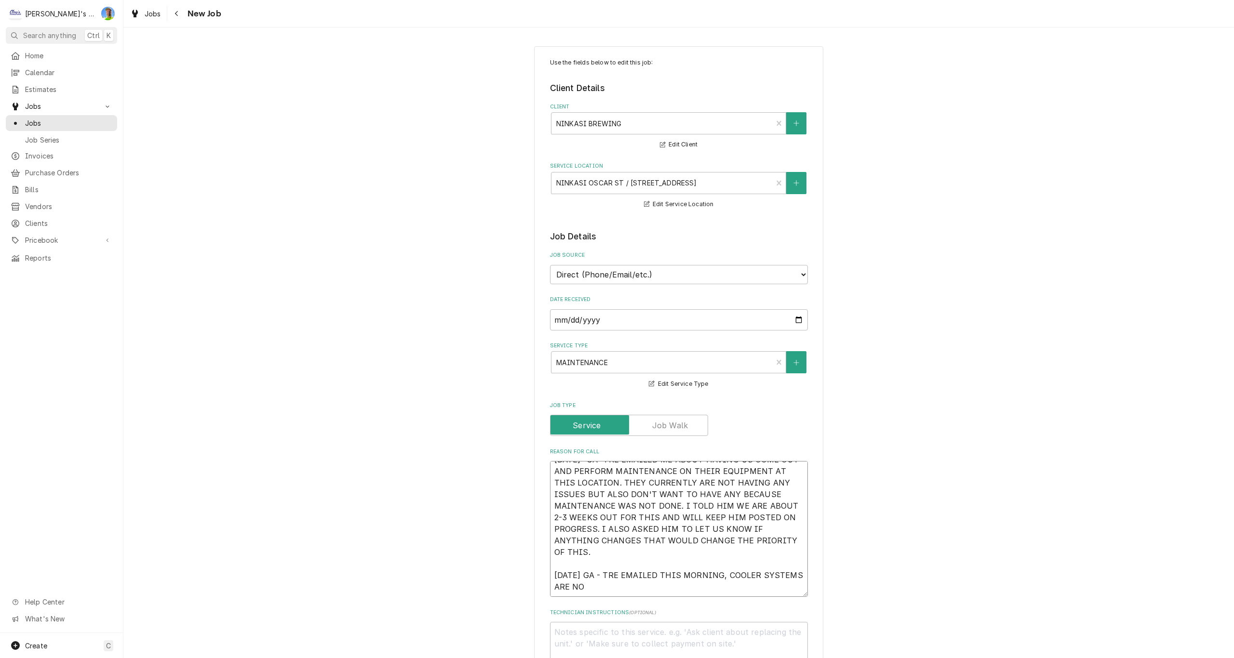
type textarea "7/23/2025- GA- TRE EMAILED ME ABOUT HAVING US COME OUT AND PERFORM MAINTENANCE …"
type textarea "x"
type textarea "7/23/2025- GA- TRE EMAILED ME ABOUT HAVING US COME OUT AND PERFORM MAINTENANCE …"
type textarea "x"
type textarea "7/23/2025- GA- TRE EMAILED ME ABOUT HAVING US COME OUT AND PERFORM MAINTENANCE …"
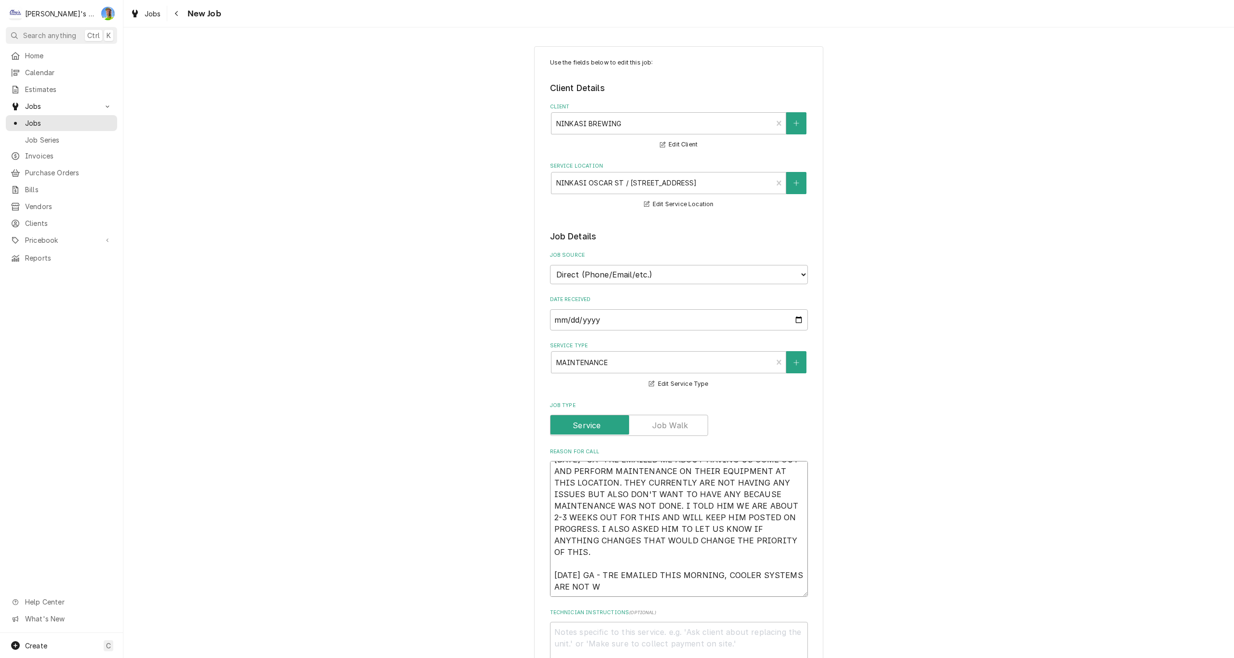
type textarea "x"
type textarea "7/23/2025- GA- TRE EMAILED ME ABOUT HAVING US COME OUT AND PERFORM MAINTENANCE …"
type textarea "x"
type textarea "7/23/2025- GA- TRE EMAILED ME ABOUT HAVING US COME OUT AND PERFORM MAINTENANCE …"
type textarea "x"
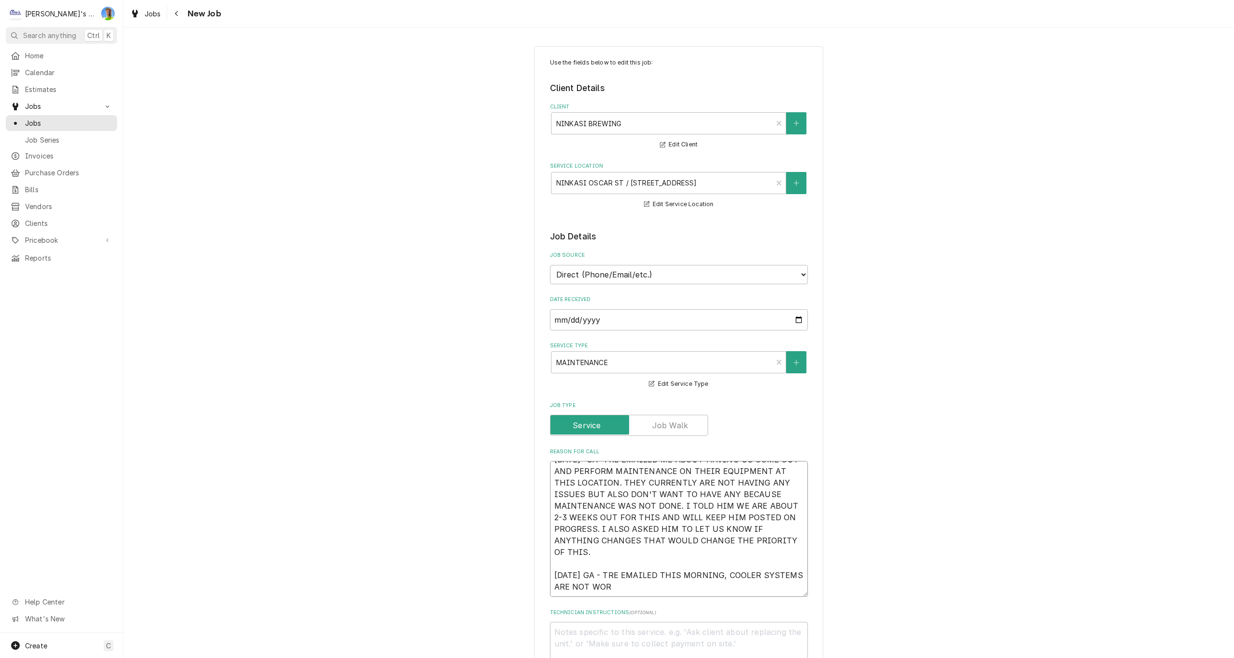
type textarea "7/23/2025- GA- TRE EMAILED ME ABOUT HAVING US COME OUT AND PERFORM MAINTENANCE …"
type textarea "x"
type textarea "7/23/2025- GA- TRE EMAILED ME ABOUT HAVING US COME OUT AND PERFORM MAINTENANCE …"
type textarea "x"
type textarea "7/23/2025- GA- TRE EMAILED ME ABOUT HAVING US COME OUT AND PERFORM MAINTENANCE …"
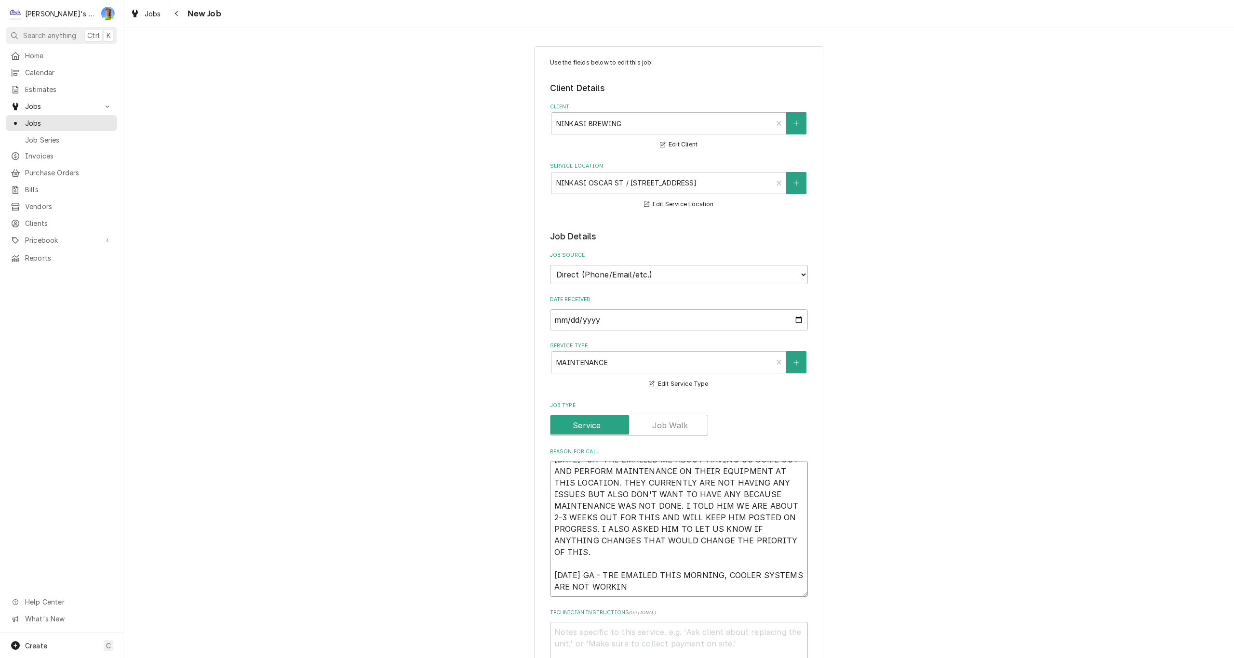
type textarea "x"
type textarea "7/23/2025- GA- TRE EMAILED ME ABOUT HAVING US COME OUT AND PERFORM MAINTENANCE …"
type textarea "x"
type textarea "7/23/2025- GA- TRE EMAILED ME ABOUT HAVING US COME OUT AND PERFORM MAINTENANCE …"
type textarea "x"
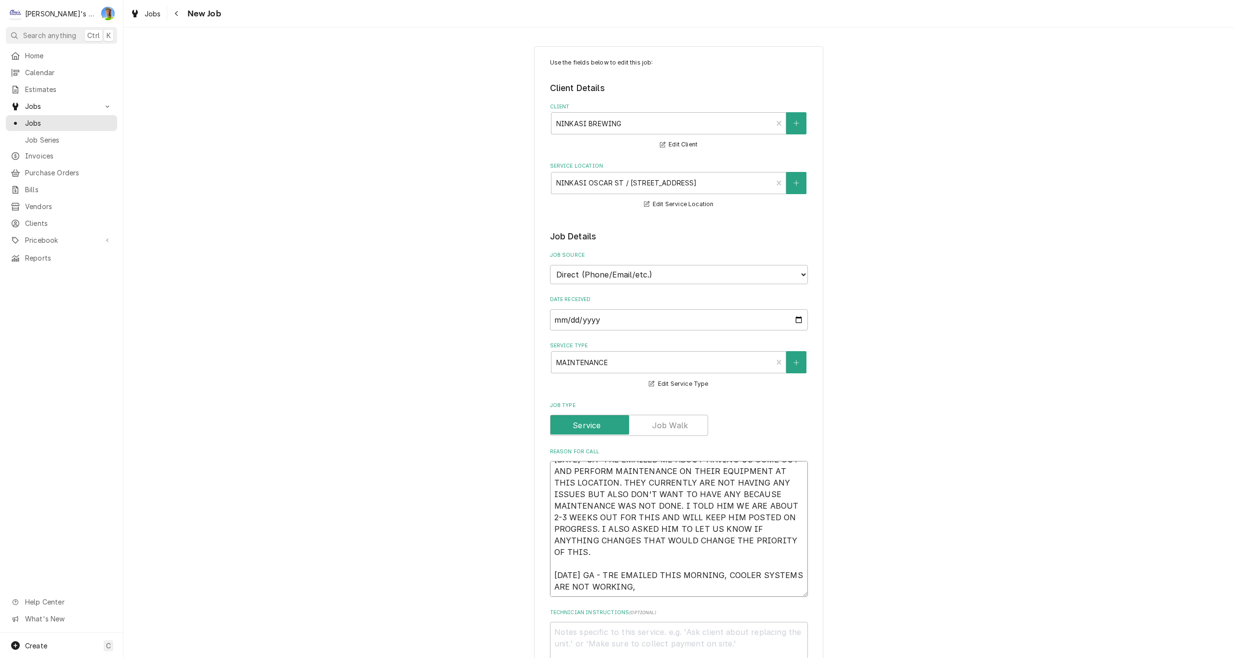
type textarea "7/23/2025- GA- TRE EMAILED ME ABOUT HAVING US COME OUT AND PERFORM MAINTENANCE …"
type textarea "x"
type textarea "7/23/2025- GA- TRE EMAILED ME ABOUT HAVING US COME OUT AND PERFORM MAINTENANCE …"
type textarea "x"
type textarea "7/23/2025- GA- TRE EMAILED ME ABOUT HAVING US COME OUT AND PERFORM MAINTENANCE …"
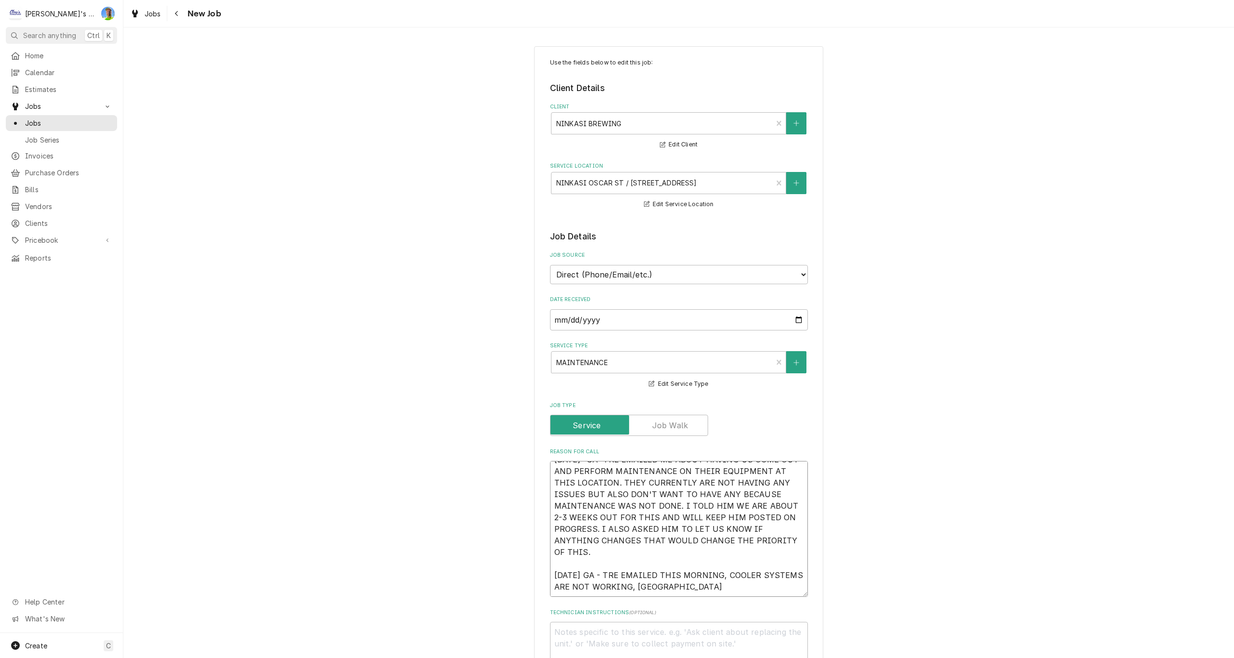
type textarea "x"
type textarea "7/23/2025- GA- TRE EMAILED ME ABOUT HAVING US COME OUT AND PERFORM MAINTENANCE …"
type textarea "x"
type textarea "7/23/2025- GA- TRE EMAILED ME ABOUT HAVING US COME OUT AND PERFORM MAINTENANCE …"
type textarea "x"
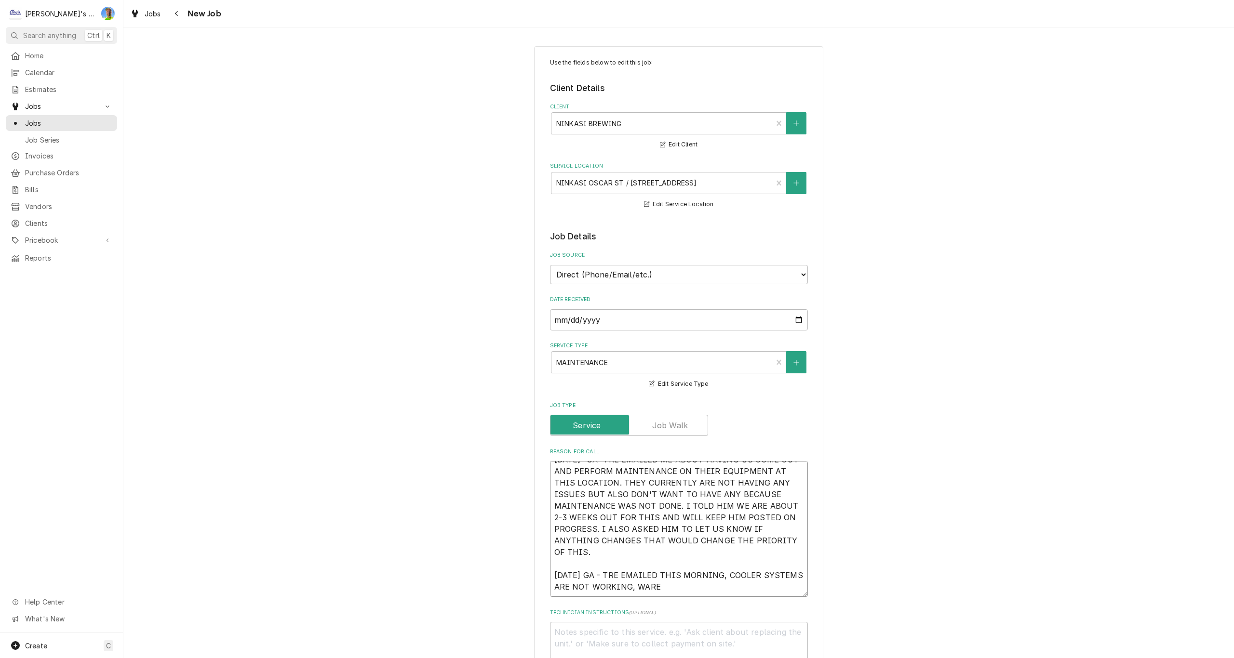
type textarea "7/23/2025- GA- TRE EMAILED ME ABOUT HAVING US COME OUT AND PERFORM MAINTENANCE …"
type textarea "x"
type textarea "7/23/2025- GA- TRE EMAILED ME ABOUT HAVING US COME OUT AND PERFORM MAINTENANCE …"
type textarea "x"
type textarea "7/23/2025- GA- TRE EMAILED ME ABOUT HAVING US COME OUT AND PERFORM MAINTENANCE …"
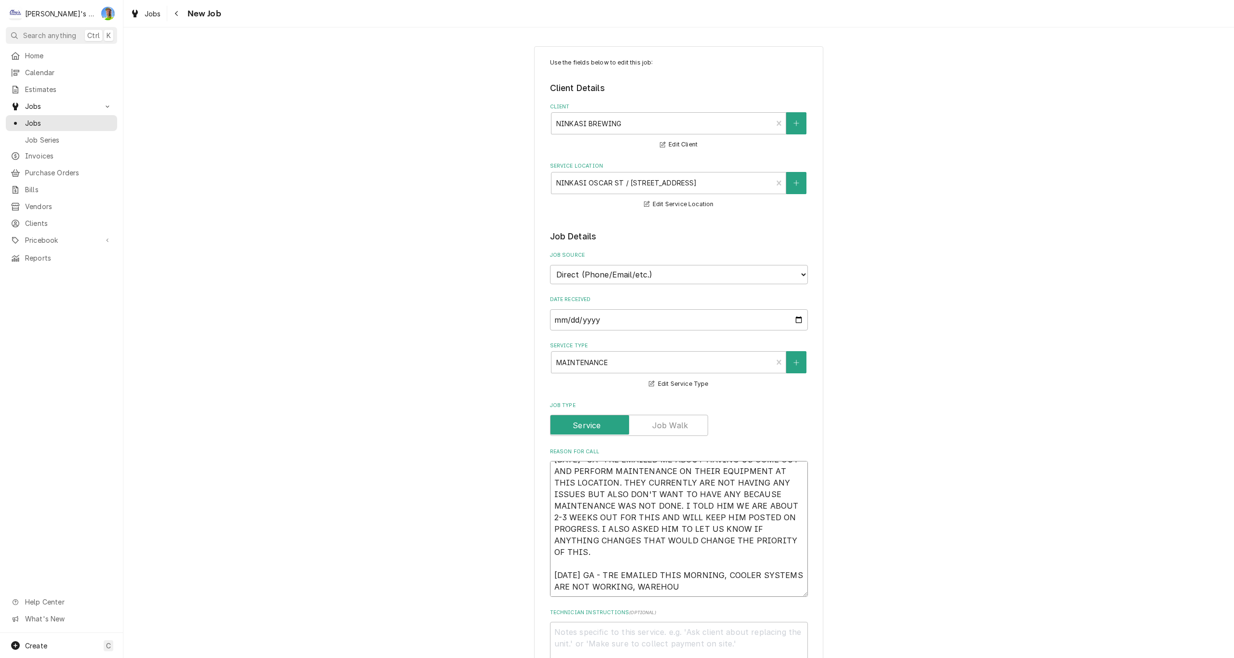
type textarea "x"
type textarea "7/23/2025- GA- TRE EMAILED ME ABOUT HAVING US COME OUT AND PERFORM MAINTENANCE …"
type textarea "x"
type textarea "7/23/2025- GA- TRE EMAILED ME ABOUT HAVING US COME OUT AND PERFORM MAINTENANCE …"
type textarea "x"
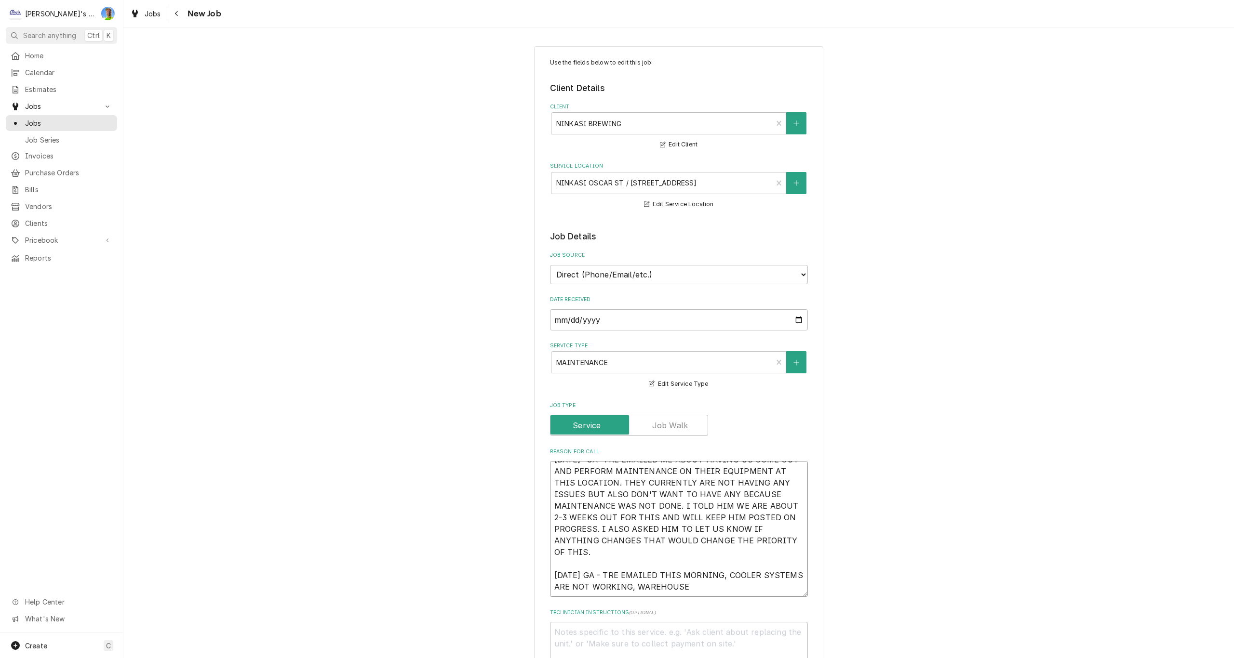
type textarea "7/23/2025- GA- TRE EMAILED ME ABOUT HAVING US COME OUT AND PERFORM MAINTENANCE …"
type textarea "x"
type textarea "7/23/2025- GA- TRE EMAILED ME ABOUT HAVING US COME OUT AND PERFORM MAINTENANCE …"
type textarea "x"
type textarea "7/23/2025- GA- TRE EMAILED ME ABOUT HAVING US COME OUT AND PERFORM MAINTENANCE …"
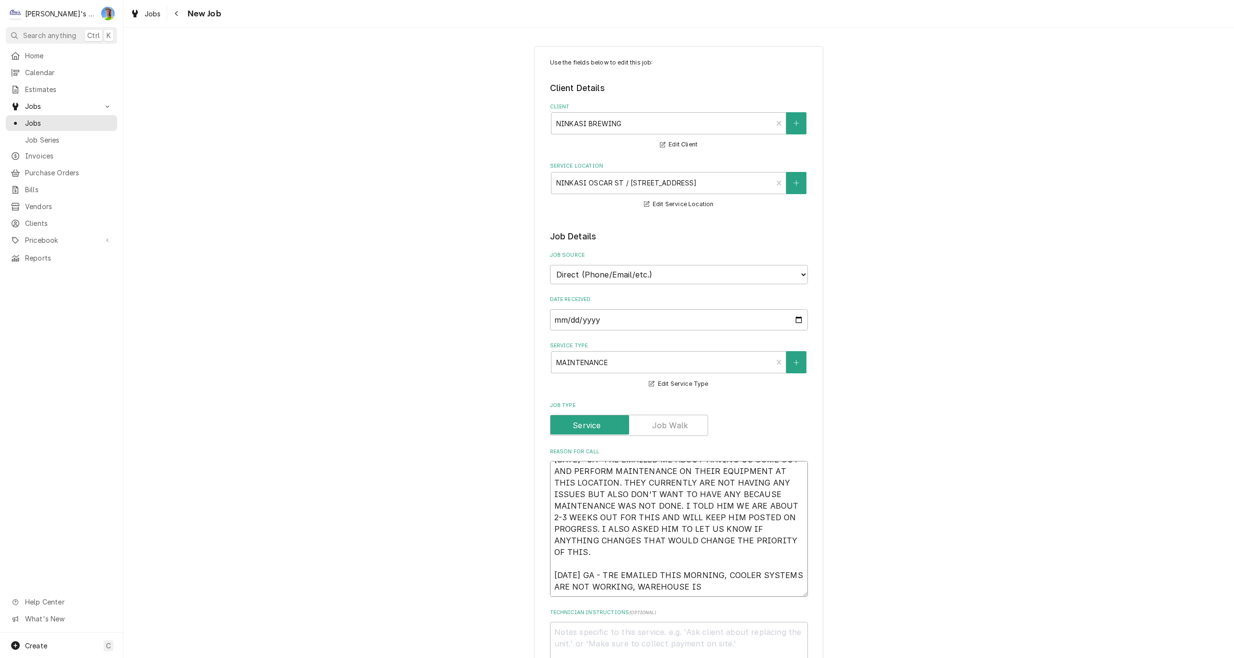
type textarea "x"
type textarea "7/23/2025- GA- TRE EMAILED ME ABOUT HAVING US COME OUT AND PERFORM MAINTENANCE …"
type textarea "x"
type textarea "7/23/2025- GA- TRE EMAILED ME ABOUT HAVING US COME OUT AND PERFORM MAINTENANCE …"
type textarea "x"
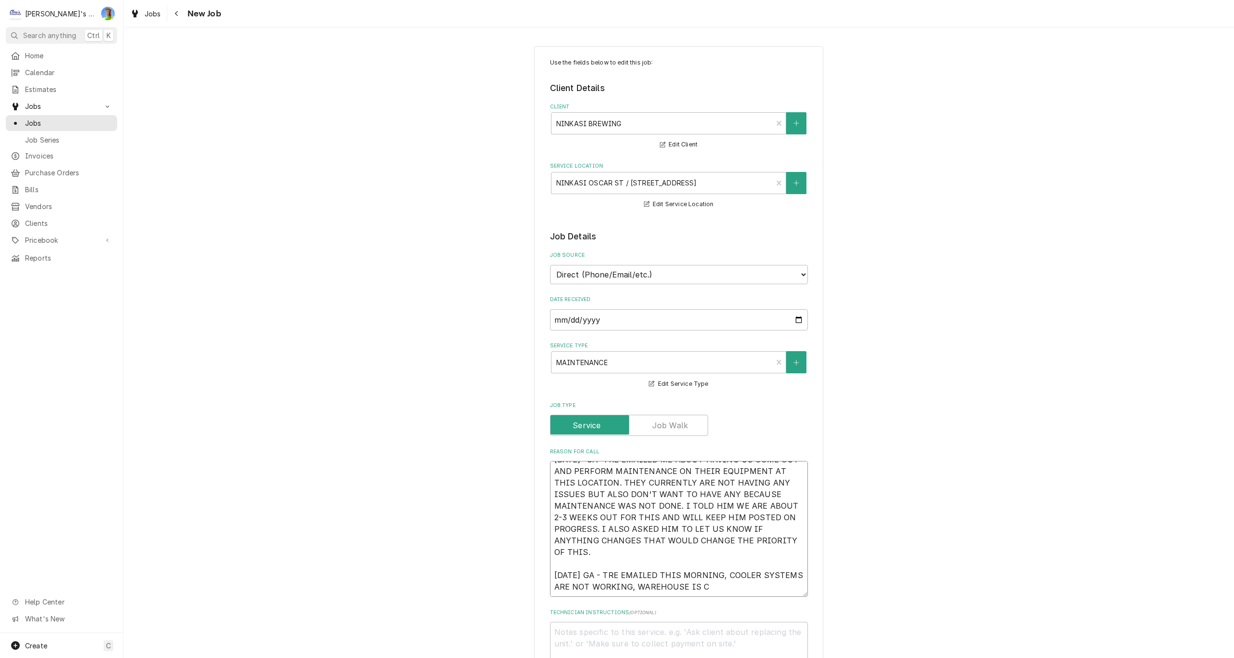
type textarea "7/23/2025- GA- TRE EMAILED ME ABOUT HAVING US COME OUT AND PERFORM MAINTENANCE …"
type textarea "x"
type textarea "7/23/2025- GA- TRE EMAILED ME ABOUT HAVING US COME OUT AND PERFORM MAINTENANCE …"
type textarea "x"
type textarea "7/23/2025- GA- TRE EMAILED ME ABOUT HAVING US COME OUT AND PERFORM MAINTENANCE …"
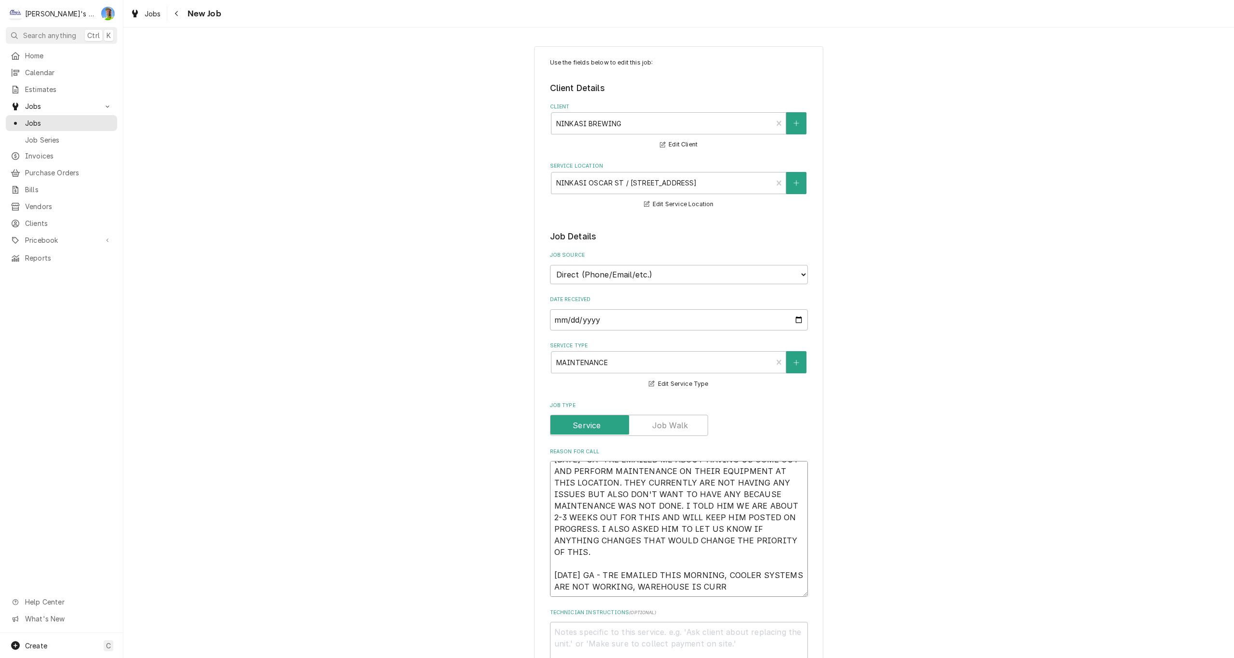
type textarea "x"
type textarea "7/23/2025- GA- TRE EMAILED ME ABOUT HAVING US COME OUT AND PERFORM MAINTENANCE …"
type textarea "x"
type textarea "7/23/2025- GA- TRE EMAILED ME ABOUT HAVING US COME OUT AND PERFORM MAINTENANCE …"
type textarea "x"
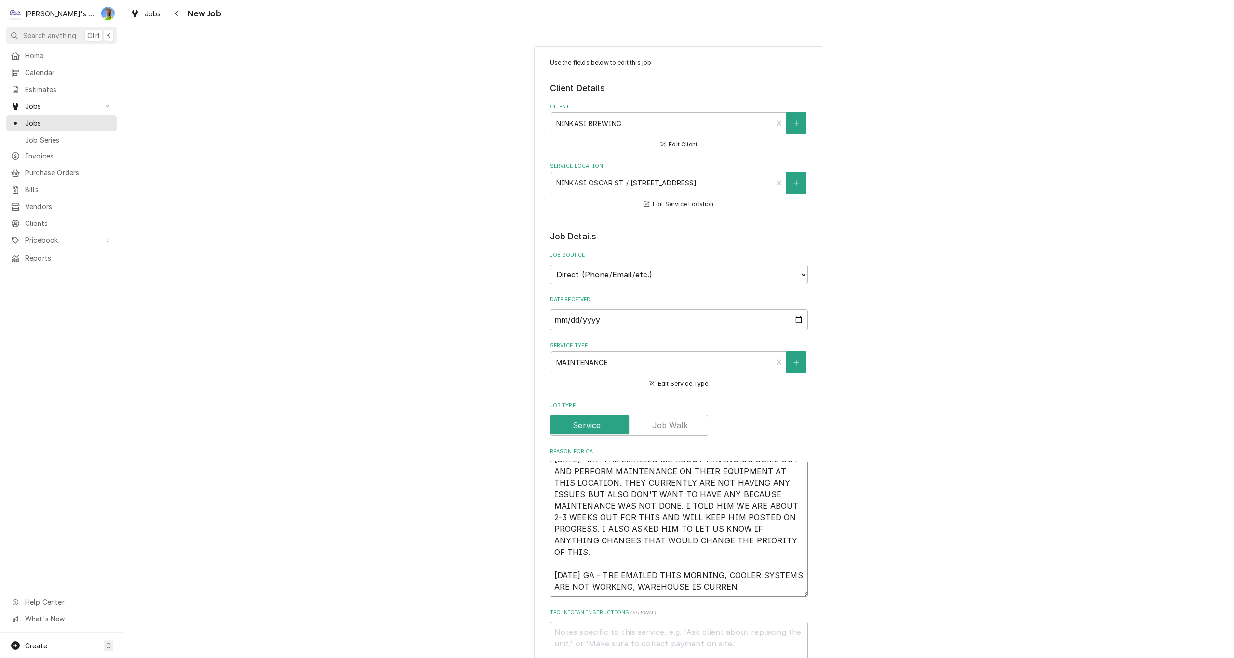
type textarea "7/23/2025- GA- TRE EMAILED ME ABOUT HAVING US COME OUT AND PERFORM MAINTENANCE …"
type textarea "x"
type textarea "7/23/2025- GA- TRE EMAILED ME ABOUT HAVING US COME OUT AND PERFORM MAINTENANCE …"
type textarea "x"
type textarea "7/23/2025- GA- TRE EMAILED ME ABOUT HAVING US COME OUT AND PERFORM MAINTENANCE …"
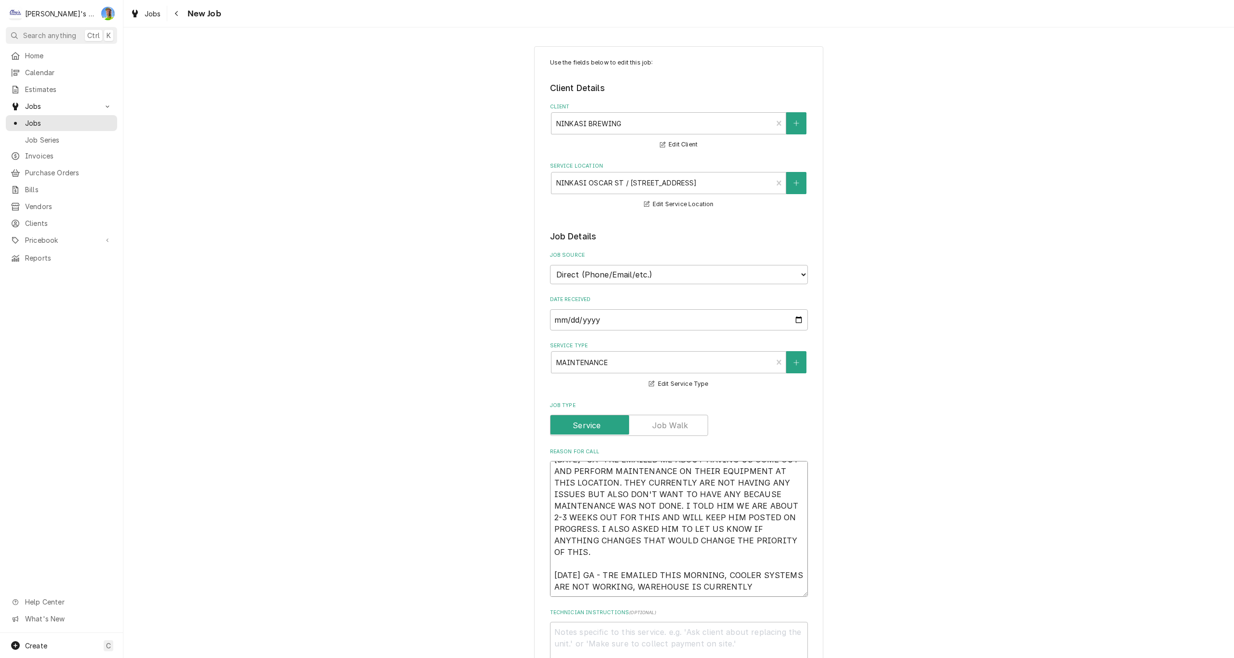
type textarea "x"
type textarea "7/23/2025- GA- TRE EMAILED ME ABOUT HAVING US COME OUT AND PERFORM MAINTENANCE …"
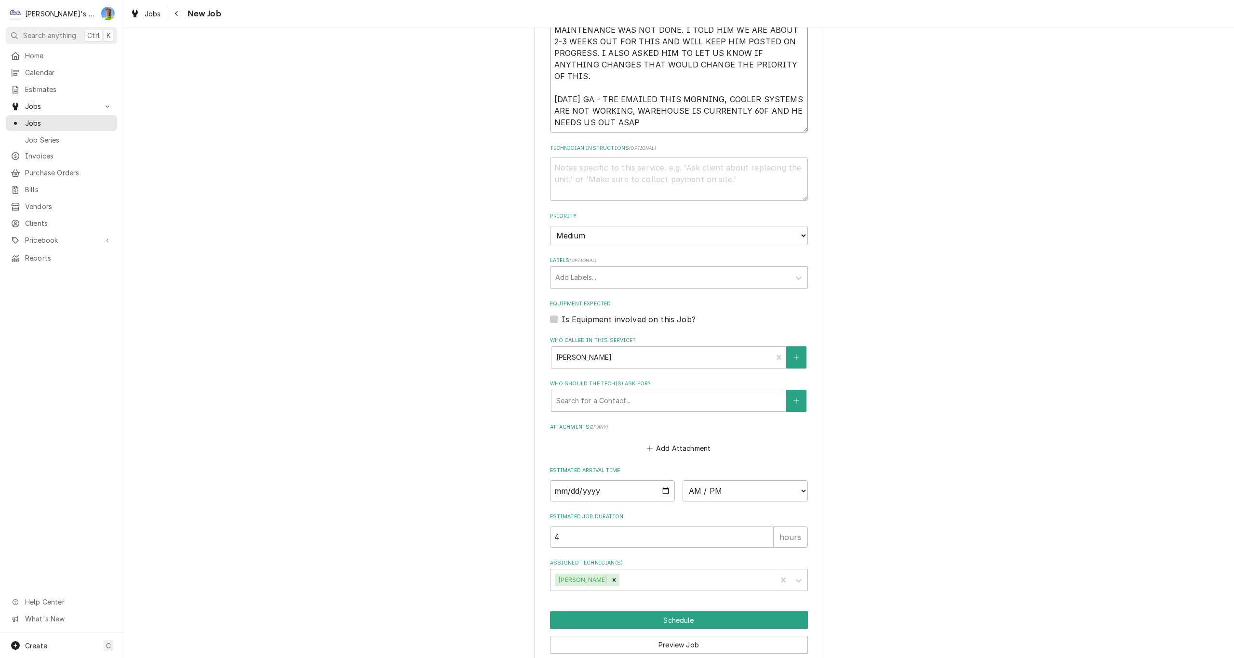
scroll to position [517, 0]
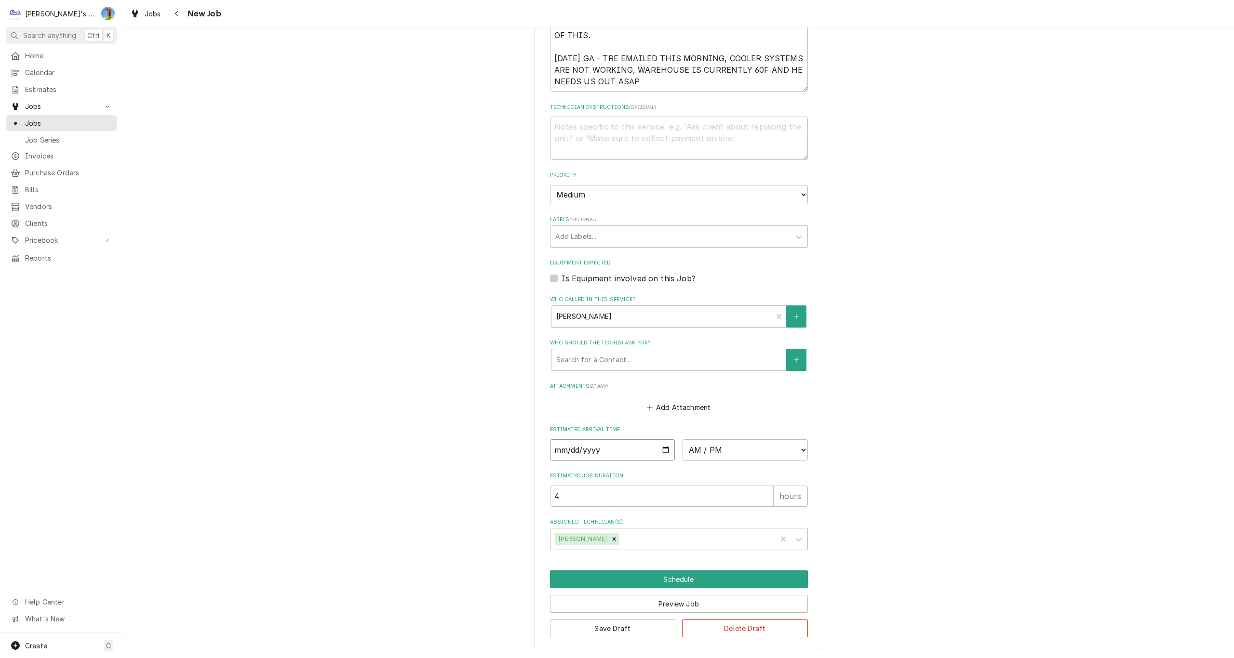
click at [661, 452] on input "Date" at bounding box center [612, 450] width 125 height 21
click at [798, 456] on select "AM / PM 6:00 AM 6:15 AM 6:30 AM 6:45 AM 7:00 AM 7:15 AM 7:30 AM 7:45 AM 8:00 AM…" at bounding box center [745, 450] width 125 height 21
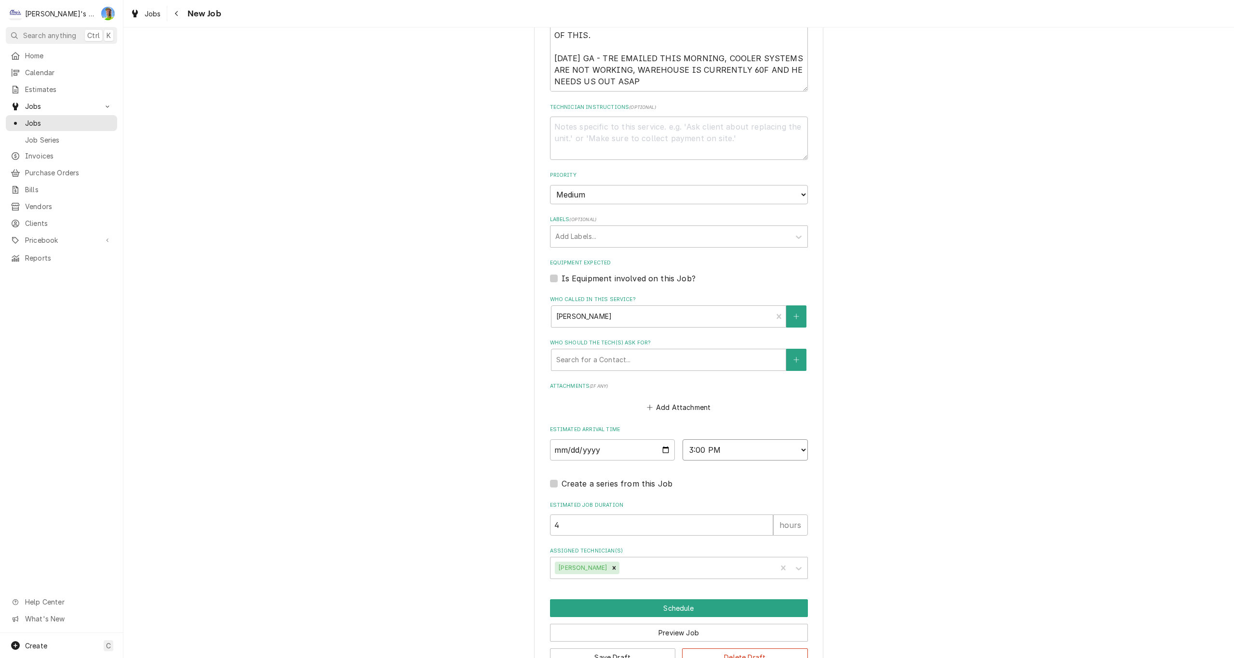
scroll to position [0, 0]
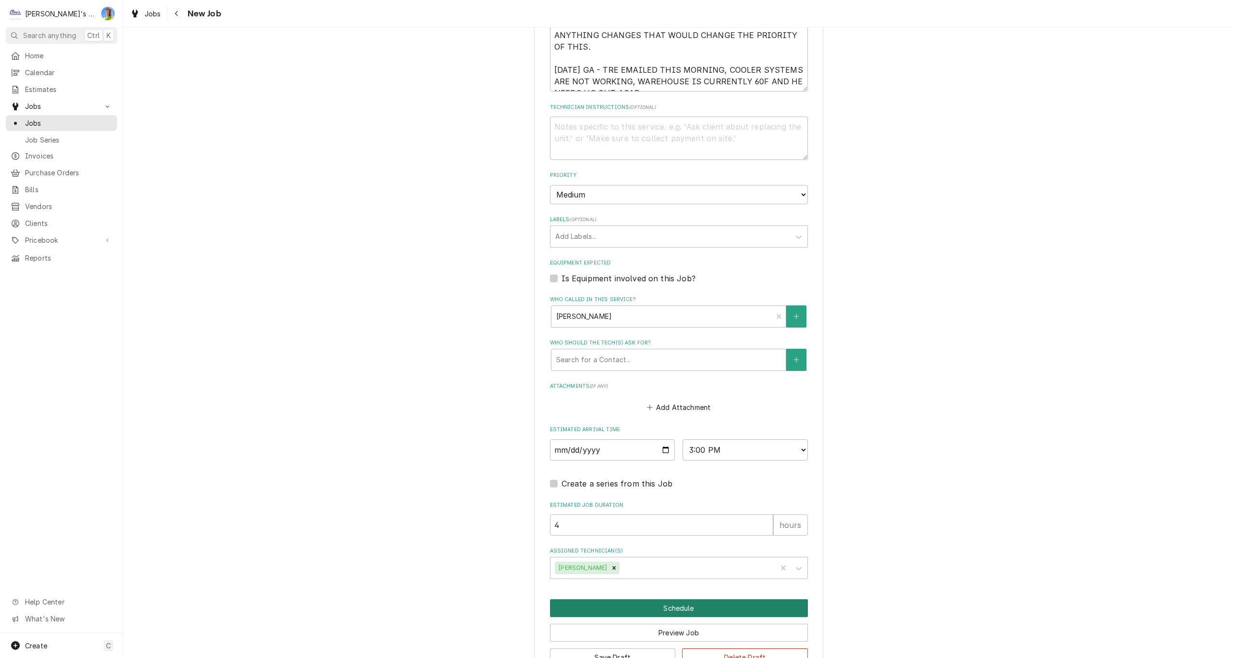
click at [633, 607] on button "Schedule" at bounding box center [679, 609] width 258 height 18
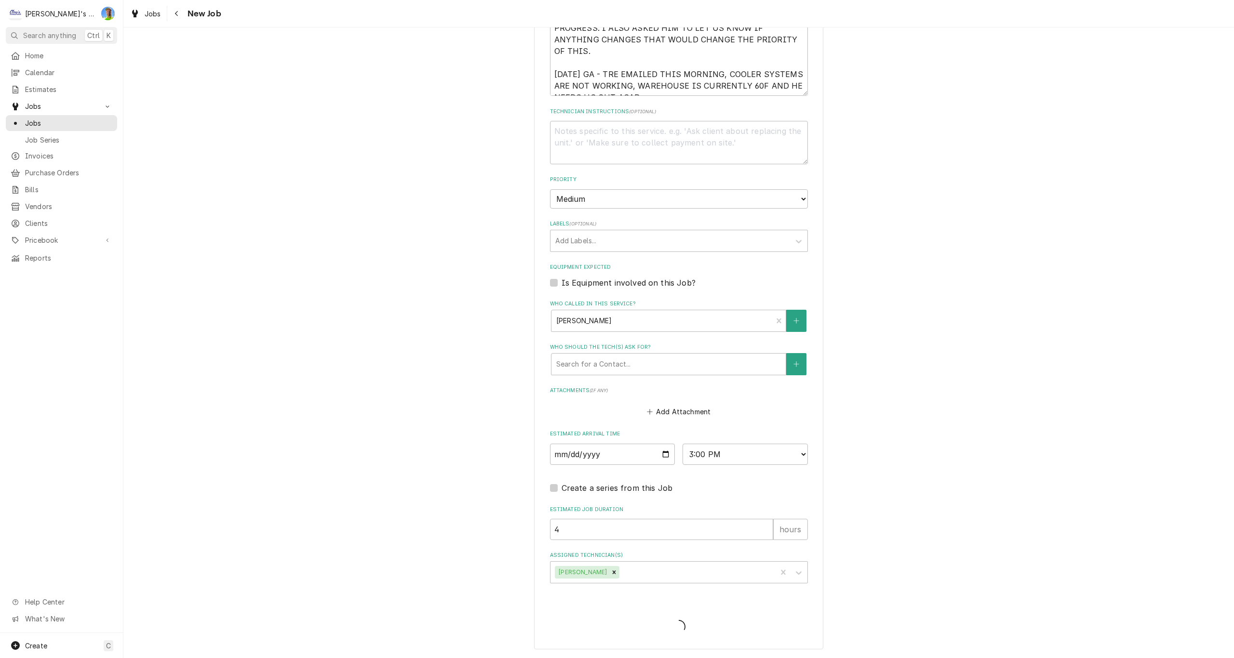
scroll to position [513, 0]
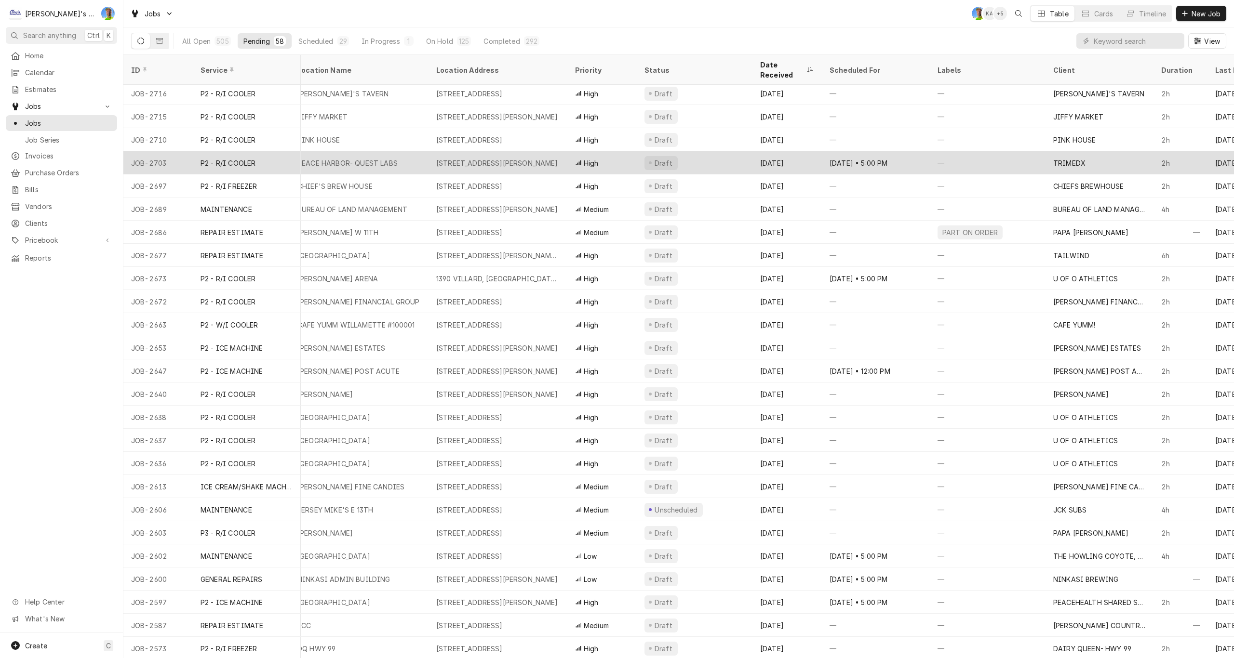
scroll to position [107, 11]
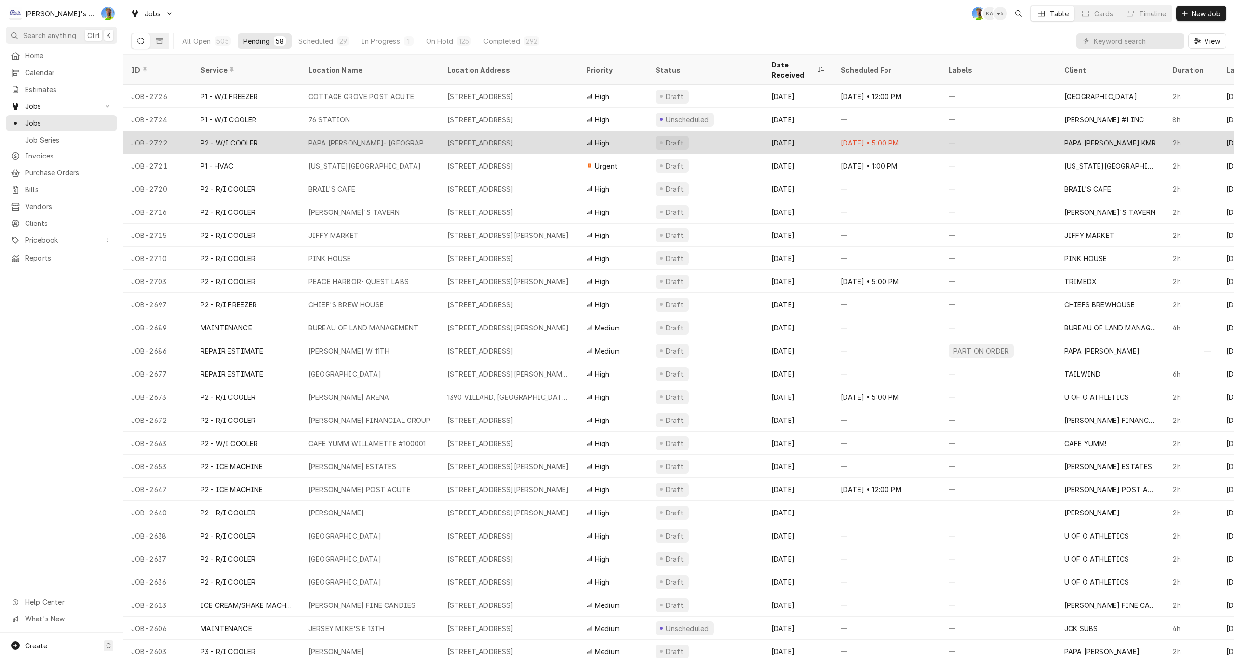
drag, startPoint x: 0, startPoint y: 0, endPoint x: 366, endPoint y: 132, distance: 389.3
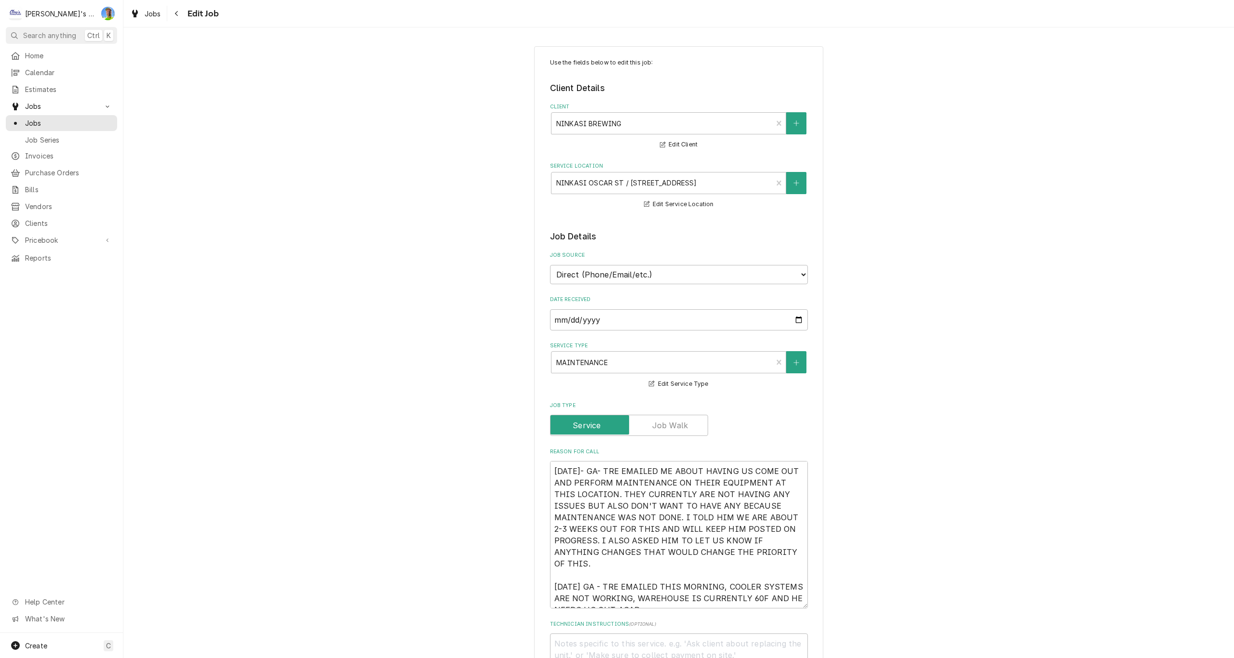
type textarea "x"
click at [145, 17] on span "Jobs" at bounding box center [153, 14] width 16 height 10
type textarea "x"
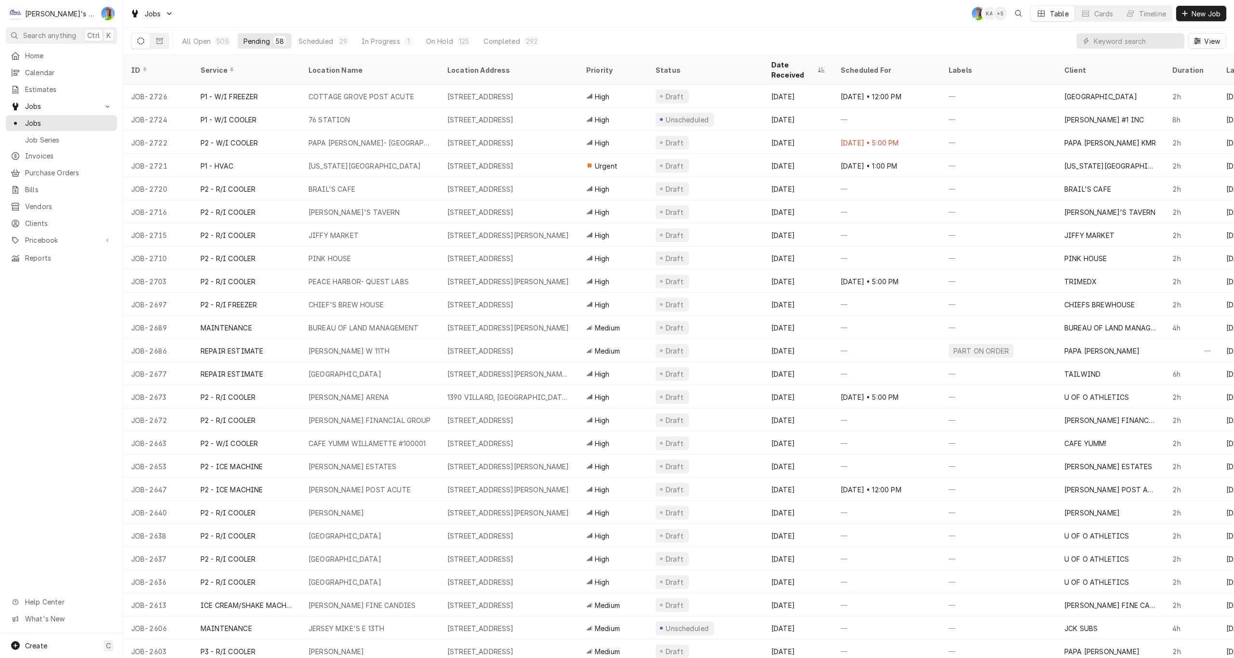
drag, startPoint x: 0, startPoint y: 0, endPoint x: 255, endPoint y: 15, distance: 255.9
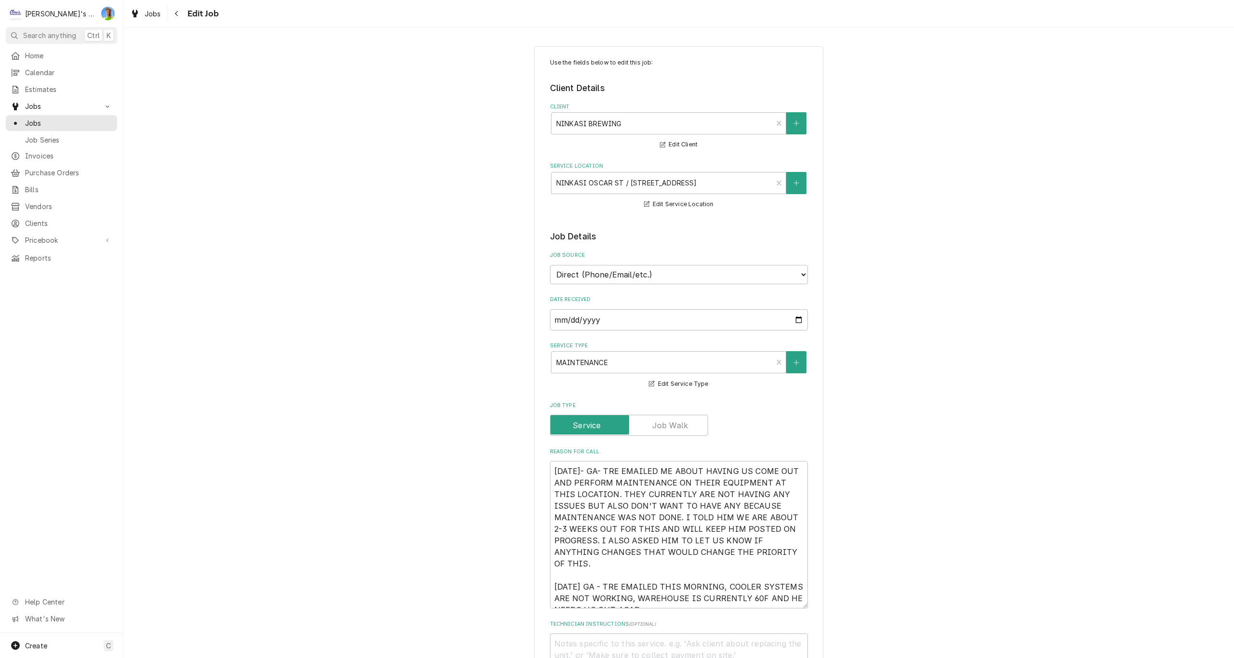
type textarea "x"
drag, startPoint x: 0, startPoint y: 0, endPoint x: 256, endPoint y: 14, distance: 256.8
